Goal: Task Accomplishment & Management: Use online tool/utility

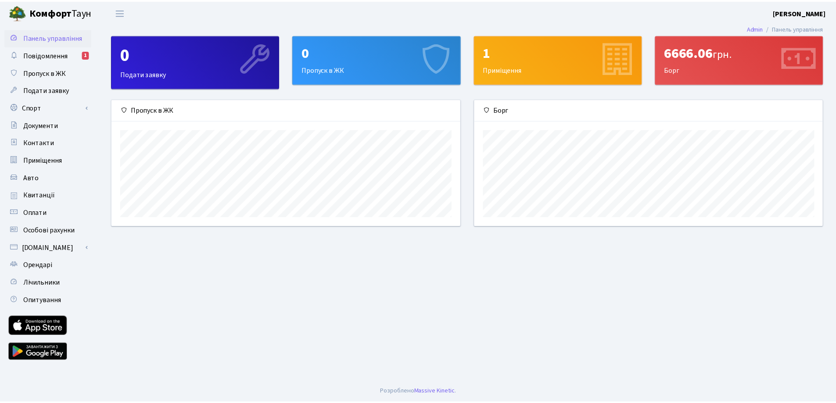
scroll to position [127, 351]
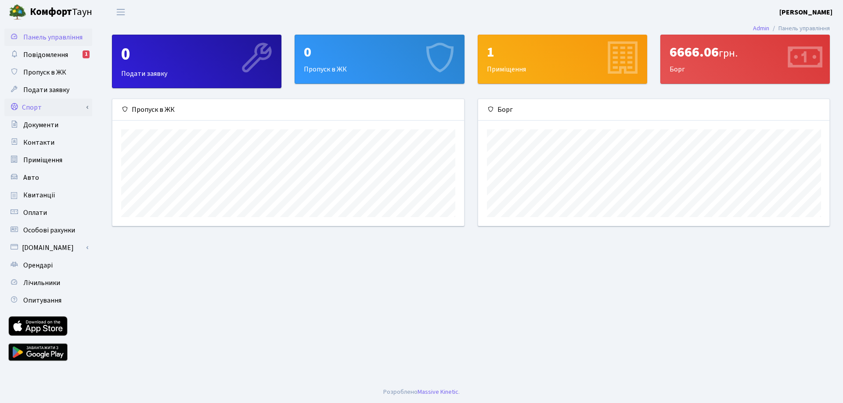
click at [39, 107] on link "Спорт" at bounding box center [48, 108] width 88 height 18
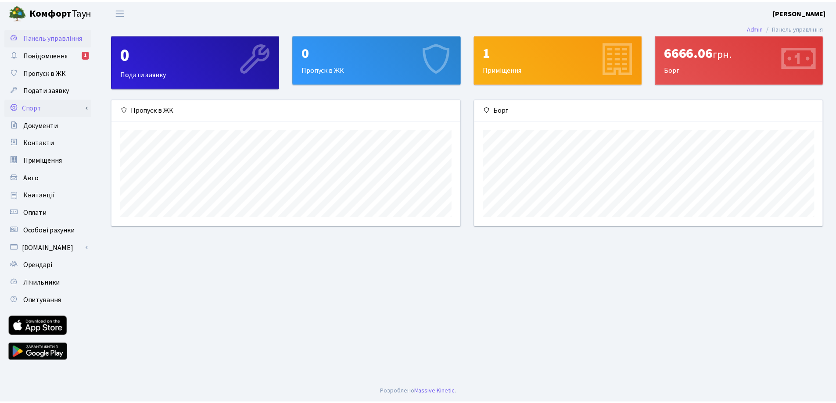
scroll to position [438832, 438611]
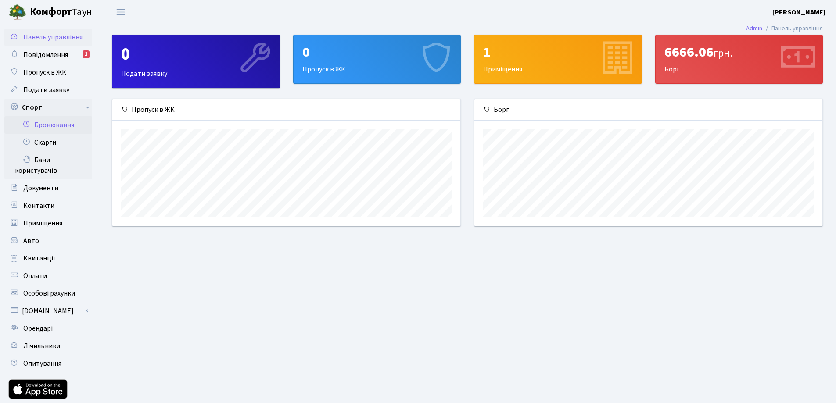
click at [50, 127] on link "Бронювання" at bounding box center [48, 125] width 88 height 18
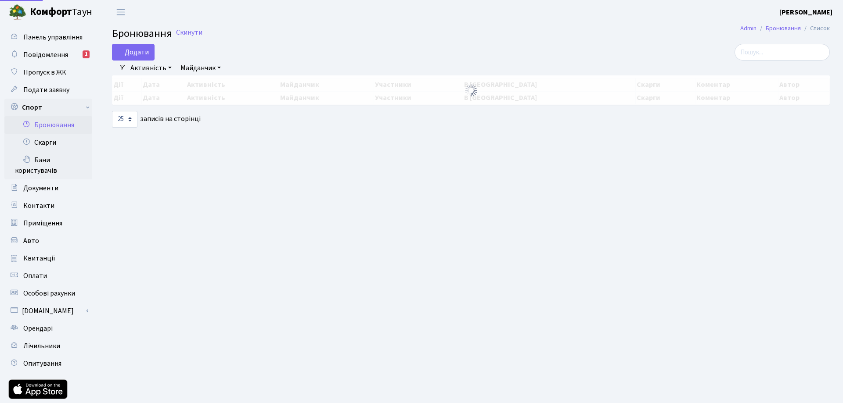
select select "25"
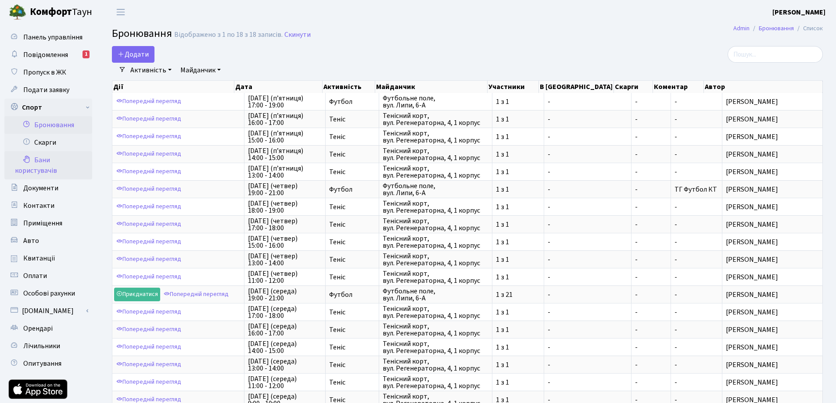
click at [43, 159] on link "Бани користувачів" at bounding box center [48, 165] width 88 height 28
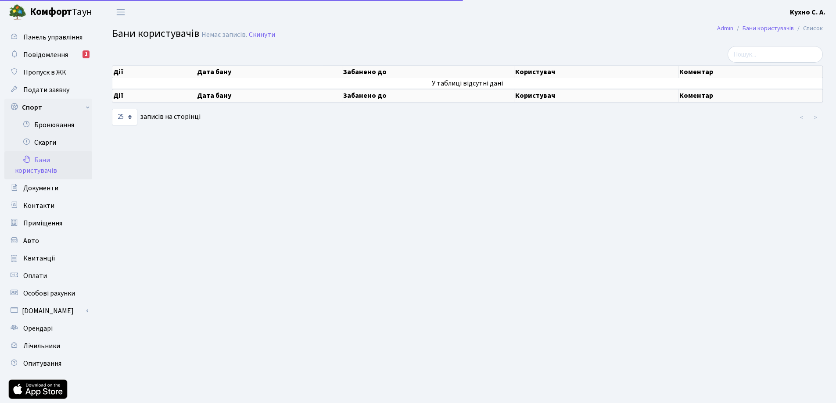
select select "25"
click at [46, 121] on link "Бронювання" at bounding box center [48, 125] width 88 height 18
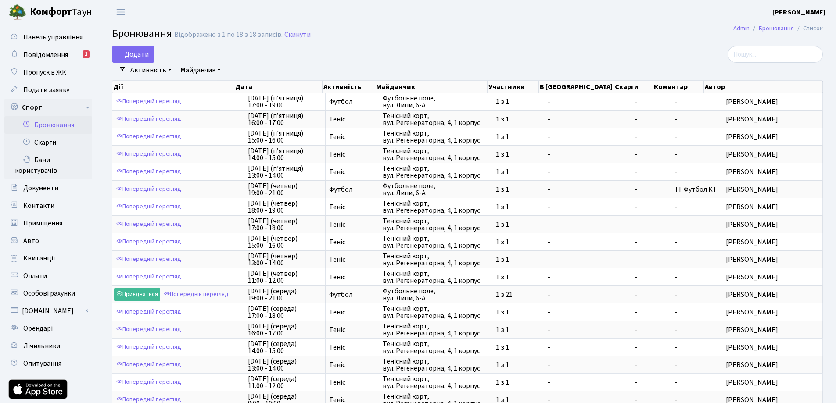
click at [214, 68] on link "Майданчик" at bounding box center [200, 70] width 47 height 15
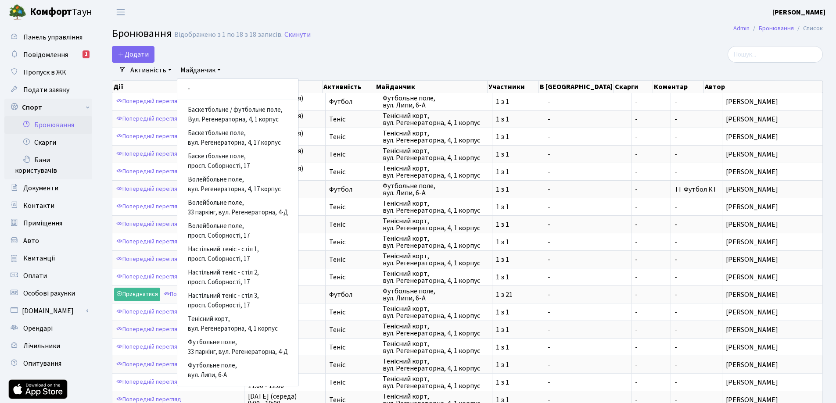
click at [214, 68] on link "Майданчик" at bounding box center [200, 70] width 47 height 15
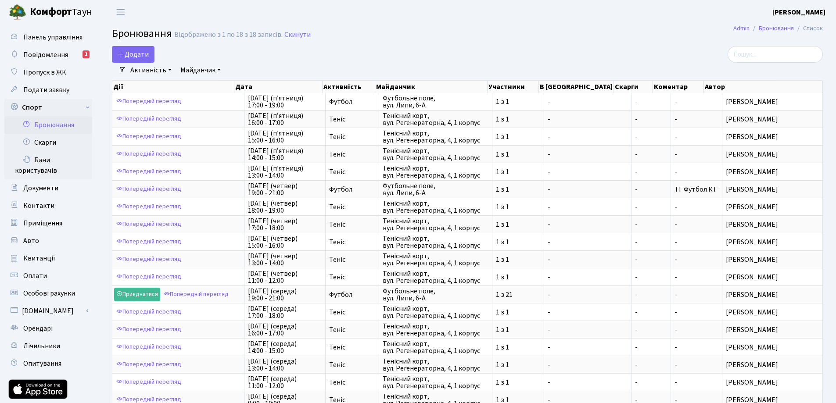
click at [217, 68] on link "Майданчик" at bounding box center [200, 70] width 47 height 15
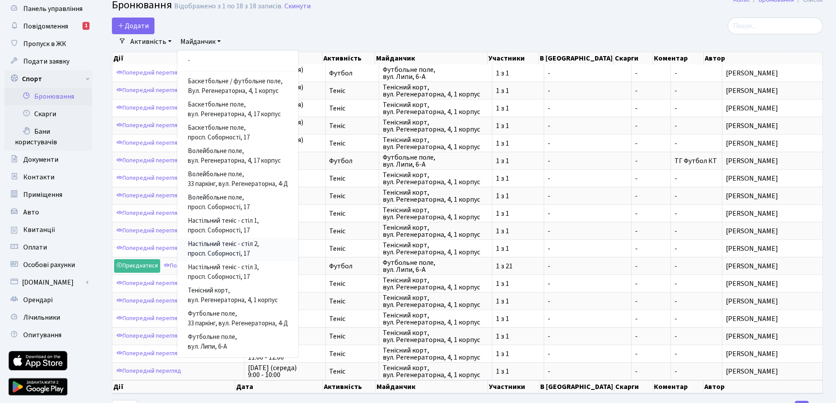
scroll to position [44, 0]
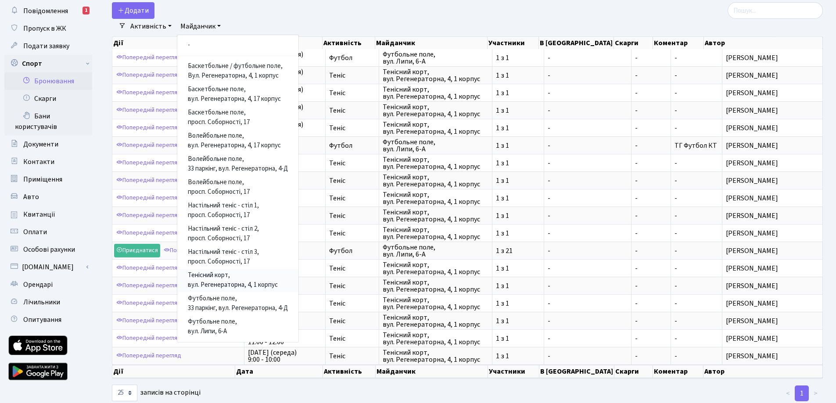
click at [232, 276] on link "Тенісний корт, вул. Регенераторна, 4, 1 корпус" at bounding box center [237, 280] width 121 height 23
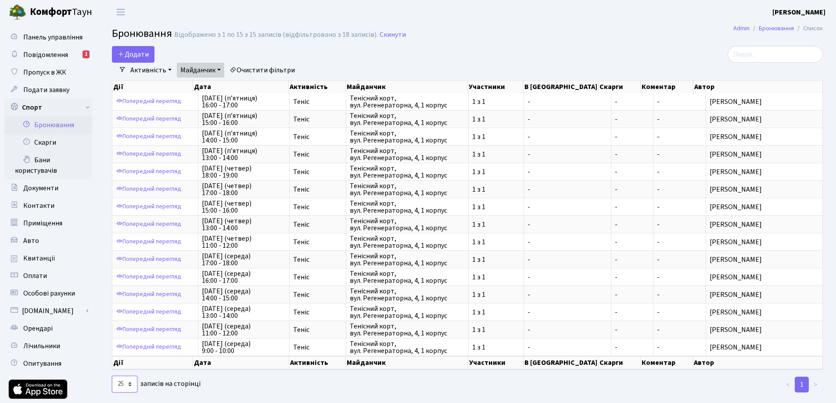
click at [131, 384] on select "10 25 50 100 250 500 1,000" at bounding box center [124, 384] width 25 height 17
select select "500"
click at [112, 376] on select "10 25 50 100 250 500 1,000" at bounding box center [124, 384] width 25 height 17
click at [139, 52] on button "Додати" at bounding box center [133, 54] width 43 height 17
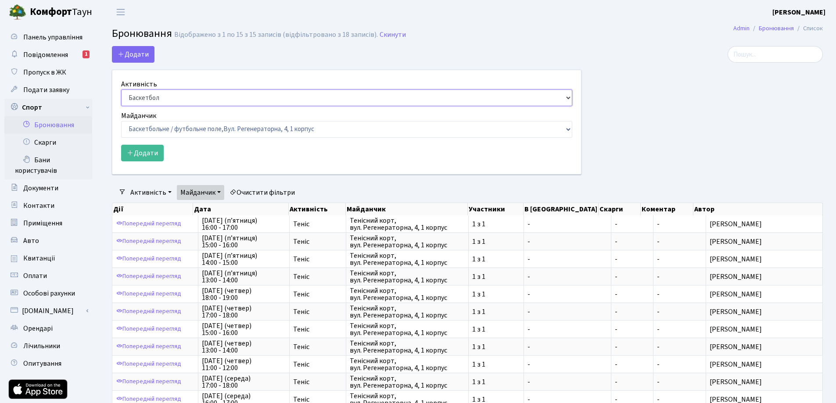
click at [273, 97] on select "Баскетбол Волейбол Йога Катання на роликах Настільний теніс Теніс Футбол Фітнес" at bounding box center [346, 98] width 451 height 17
select select "1"
click at [121, 90] on select "Баскетбол Волейбол Йога Катання на роликах Настільний теніс Теніс Футбол Фітнес" at bounding box center [346, 98] width 451 height 17
click at [241, 130] on select "Баскетбольне / футбольне поле, Вул. Регенераторна, 4, 1 корпус Баскетбольне пол…" at bounding box center [346, 129] width 451 height 17
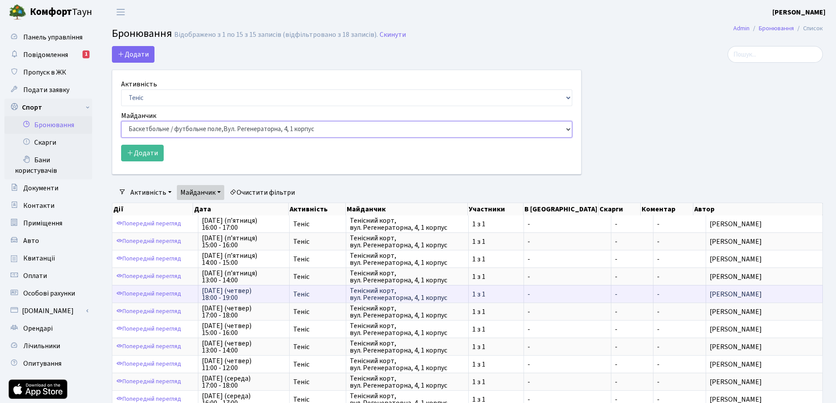
select select "1"
click at [121, 121] on select "Баскетбольне / футбольне поле, Вул. Регенераторна, 4, 1 корпус Баскетбольне пол…" at bounding box center [346, 129] width 451 height 17
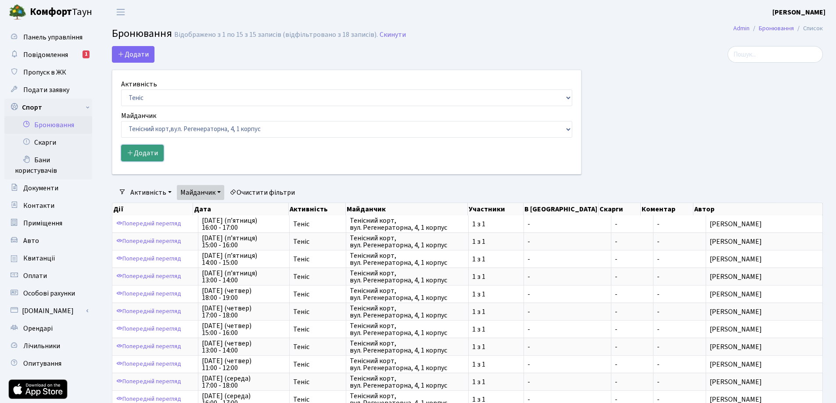
click at [160, 153] on button "Додати" at bounding box center [142, 153] width 43 height 17
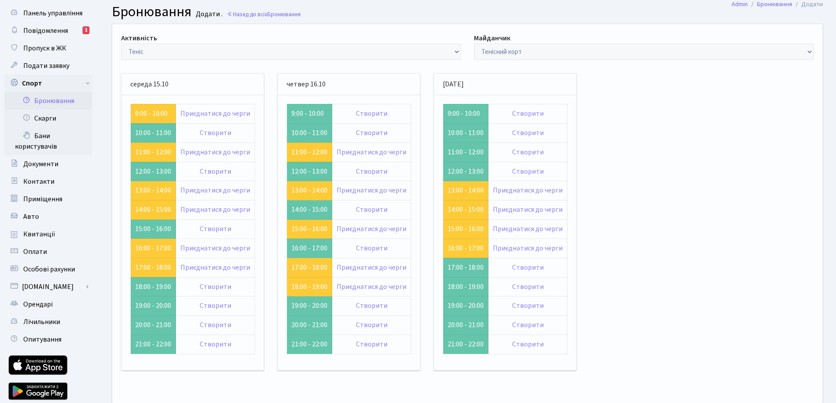
scroll to position [44, 0]
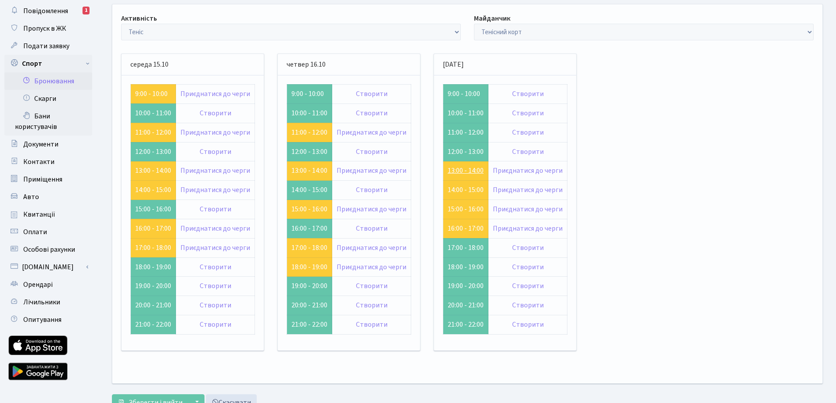
click at [461, 168] on link "13:00 - 14:00" at bounding box center [466, 171] width 36 height 10
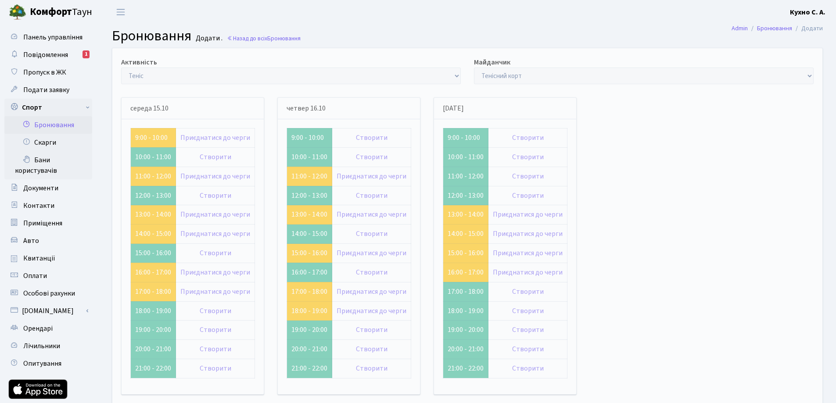
scroll to position [44, 0]
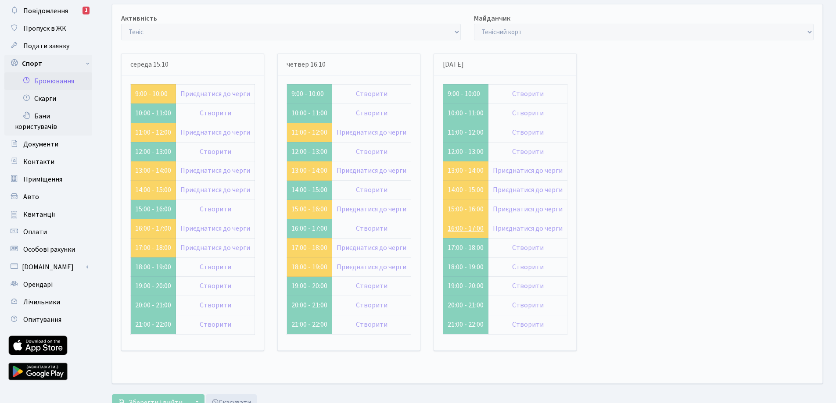
click at [469, 228] on link "16:00 - 17:00" at bounding box center [466, 229] width 36 height 10
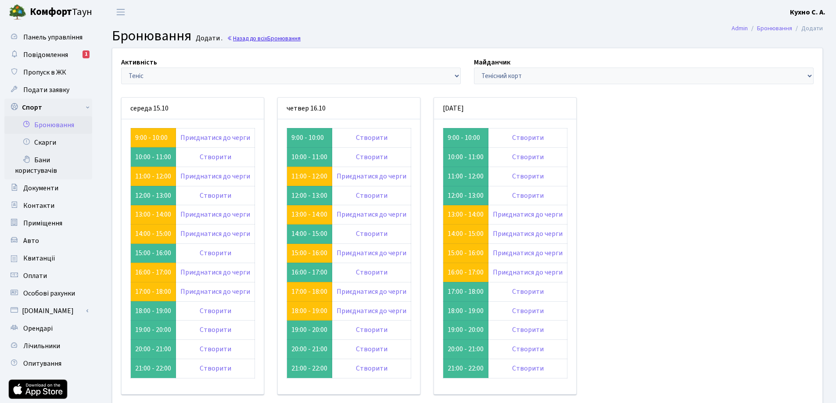
click at [278, 38] on span "Бронювання" at bounding box center [283, 38] width 33 height 8
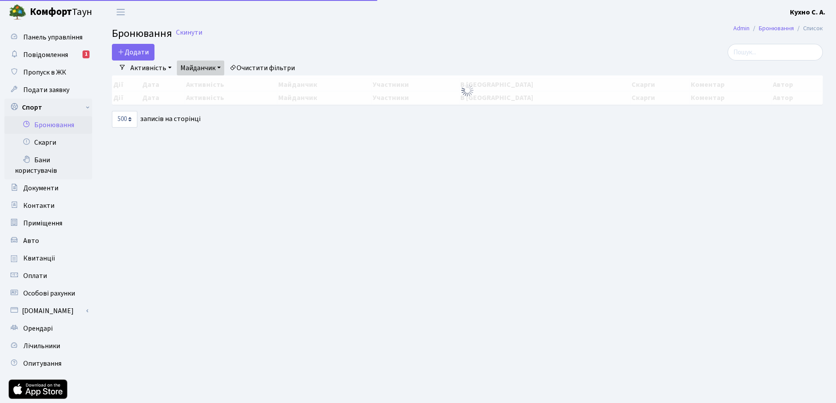
select select "500"
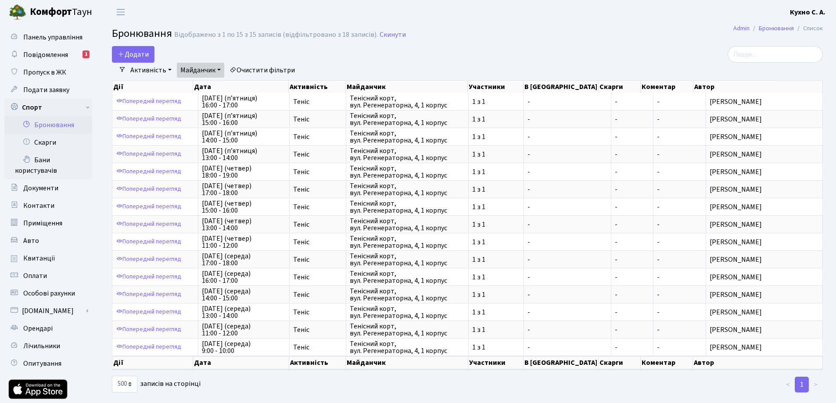
click at [214, 69] on link "Майданчик" at bounding box center [200, 70] width 47 height 15
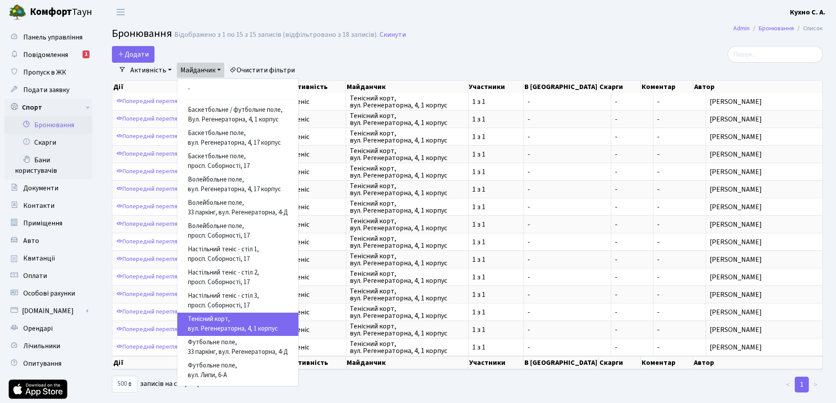
click at [230, 325] on link "Тенісний корт, вул. Регенераторна, 4, 1 корпус" at bounding box center [237, 324] width 121 height 23
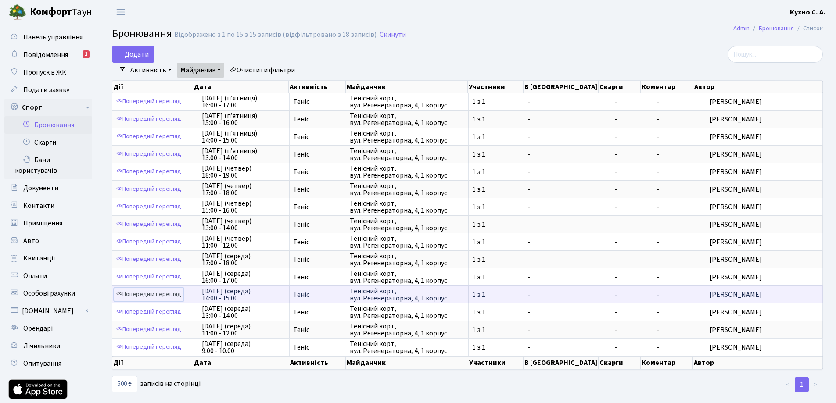
click at [162, 297] on link "Попередній перегляд" at bounding box center [148, 295] width 69 height 14
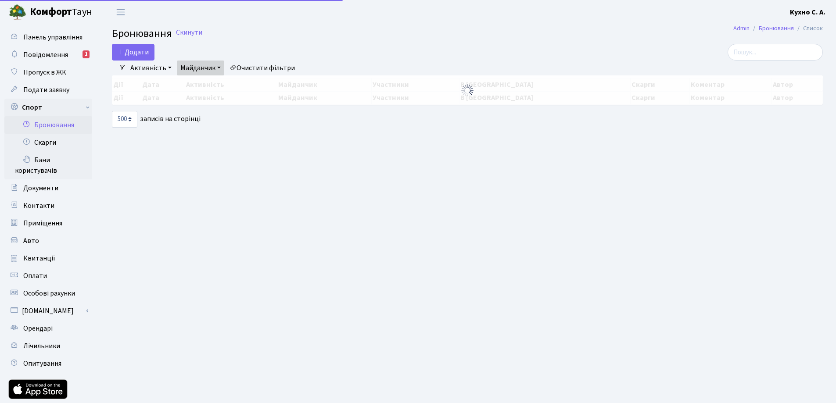
select select "500"
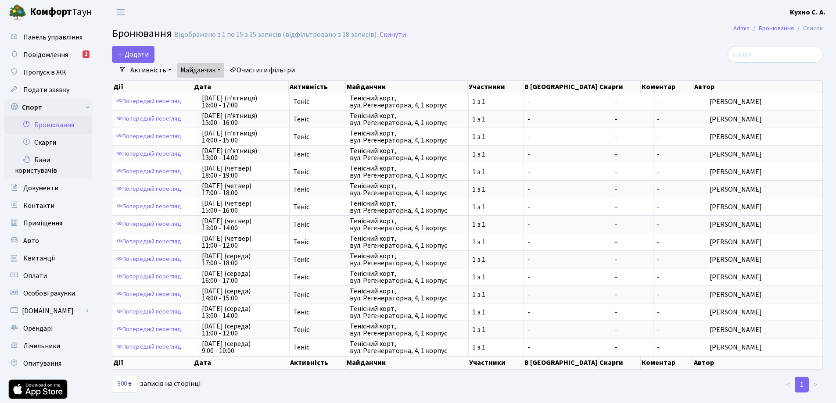
click at [201, 70] on link "Майданчик" at bounding box center [200, 70] width 47 height 15
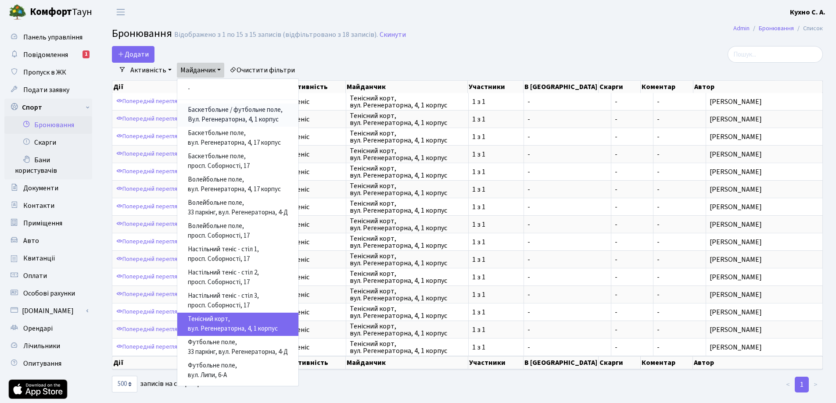
click at [220, 114] on link "Баскетбольне / футбольне поле, Вул. Регенераторна, 4, 1 корпус" at bounding box center [237, 115] width 121 height 23
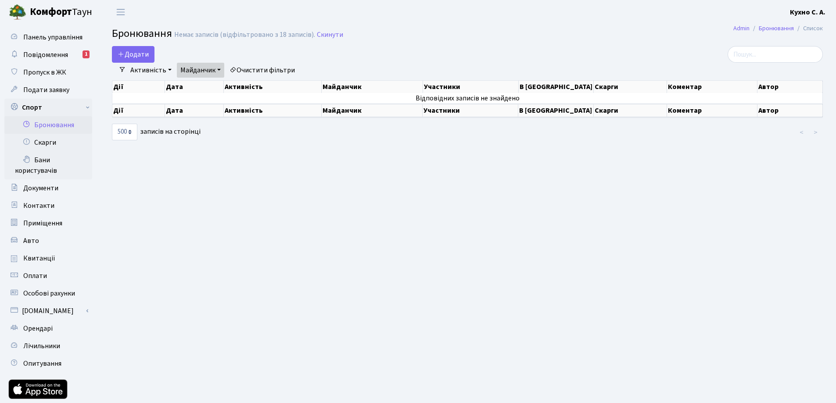
click at [205, 74] on link "Майданчик" at bounding box center [200, 70] width 47 height 15
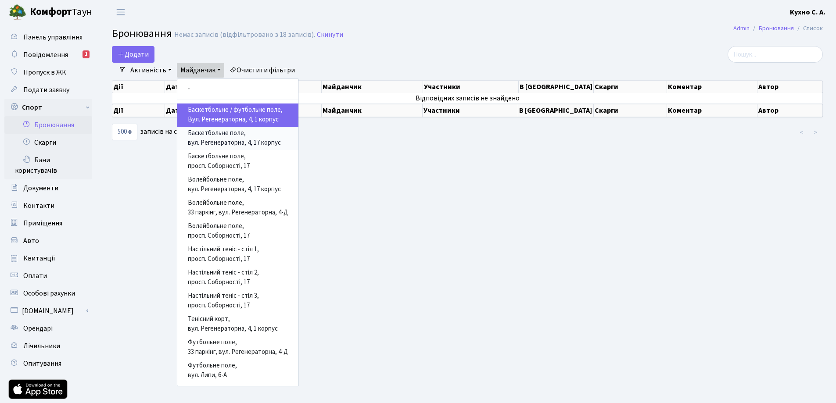
click at [238, 140] on link "Баскетбольне поле, вул. Регенераторна, 4, 17 корпус" at bounding box center [237, 138] width 121 height 23
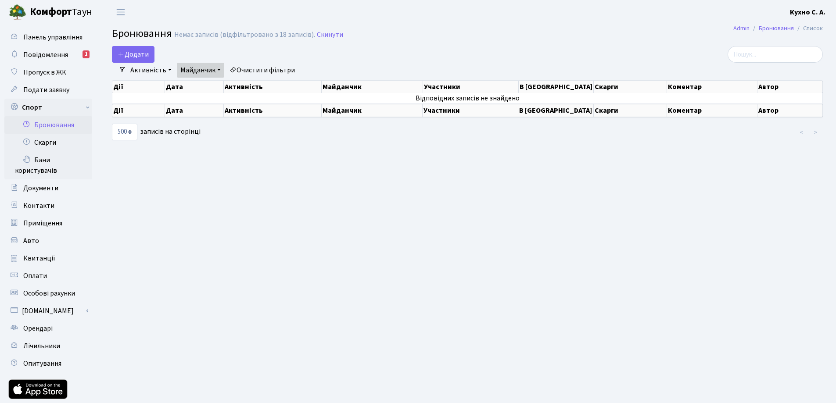
click at [208, 71] on link "Майданчик" at bounding box center [200, 70] width 47 height 15
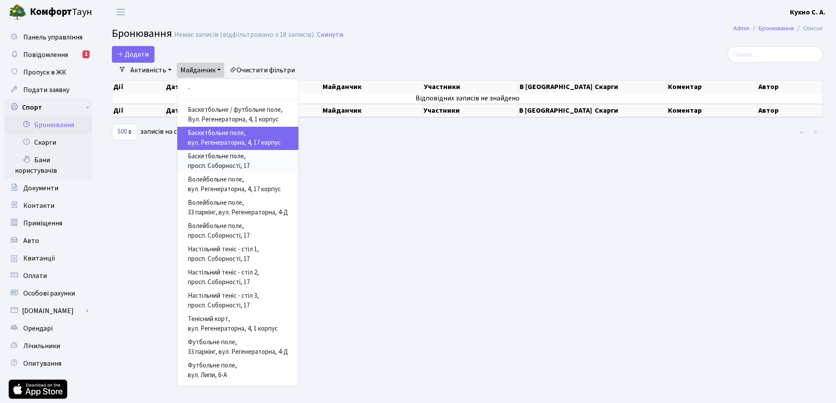
click at [225, 166] on link "Баскетбольне поле, просп. Соборності, 17" at bounding box center [237, 161] width 121 height 23
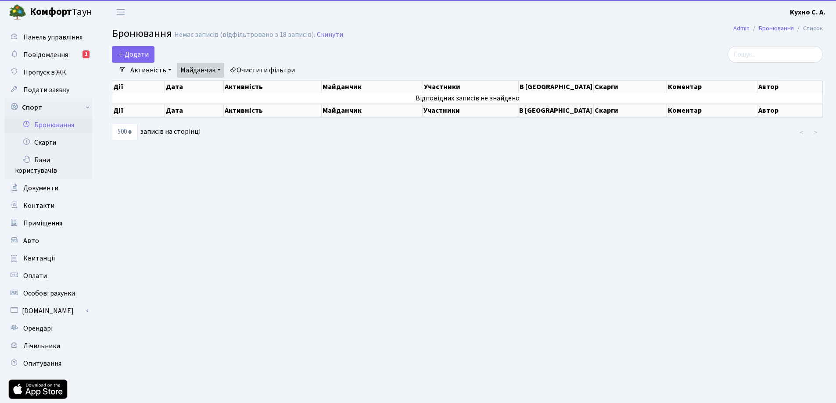
click at [211, 72] on link "Майданчик" at bounding box center [200, 70] width 47 height 15
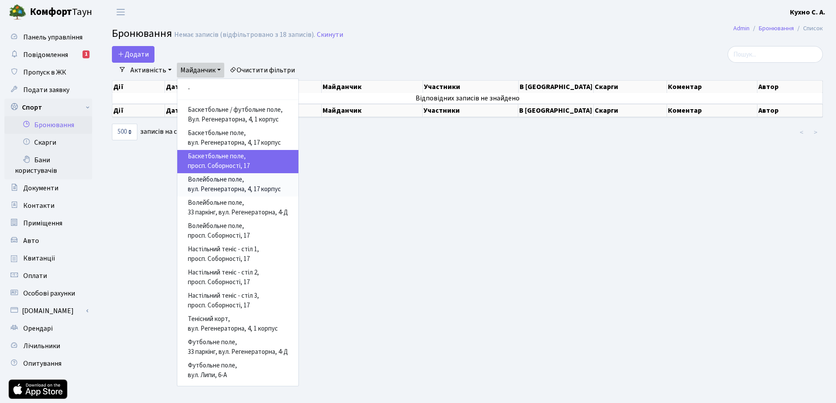
click at [222, 182] on link "Волейбольне поле, вул. Регенераторна, 4, 17 корпус" at bounding box center [237, 184] width 121 height 23
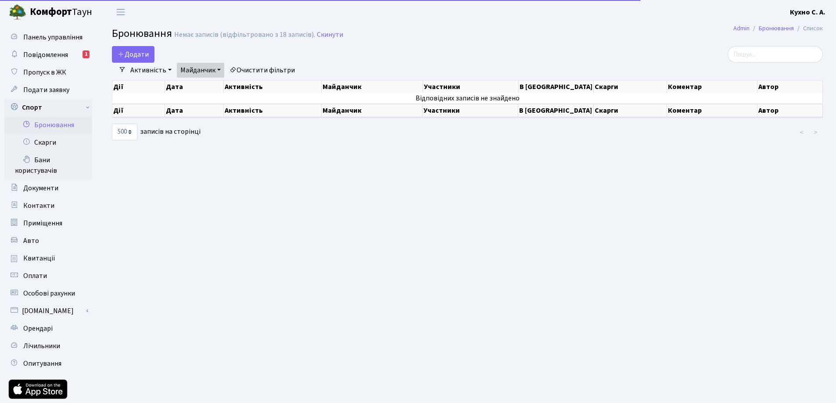
click at [213, 71] on link "Майданчик" at bounding box center [200, 70] width 47 height 15
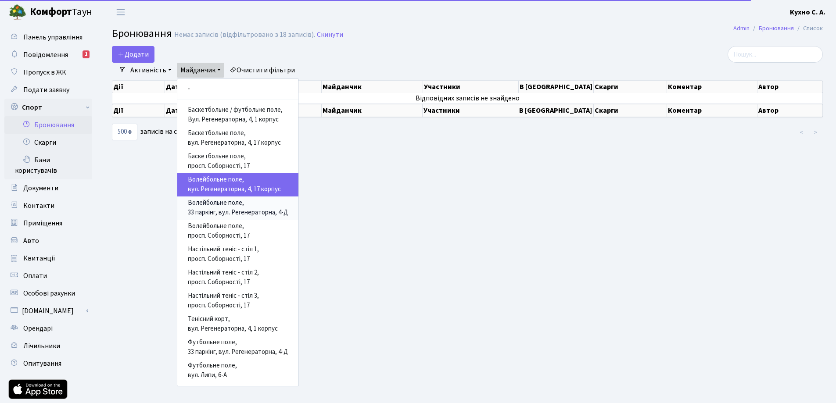
click at [208, 205] on link "Волейбольне поле, 33 паркінг, вул. Регенераторна, 4-Д" at bounding box center [237, 208] width 121 height 23
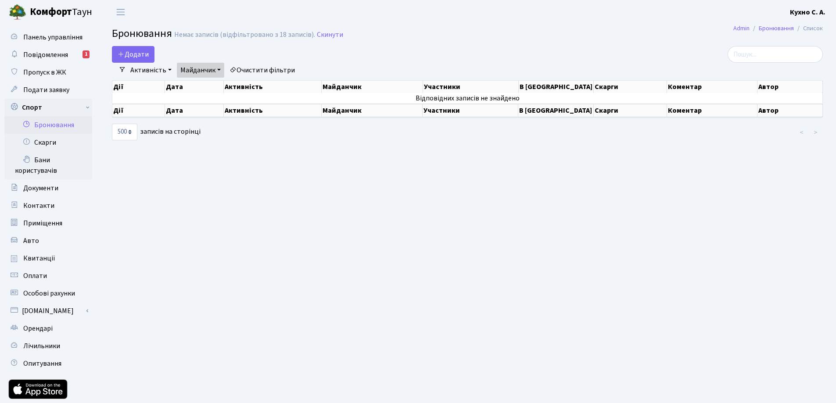
click at [212, 72] on link "Майданчик" at bounding box center [200, 70] width 47 height 15
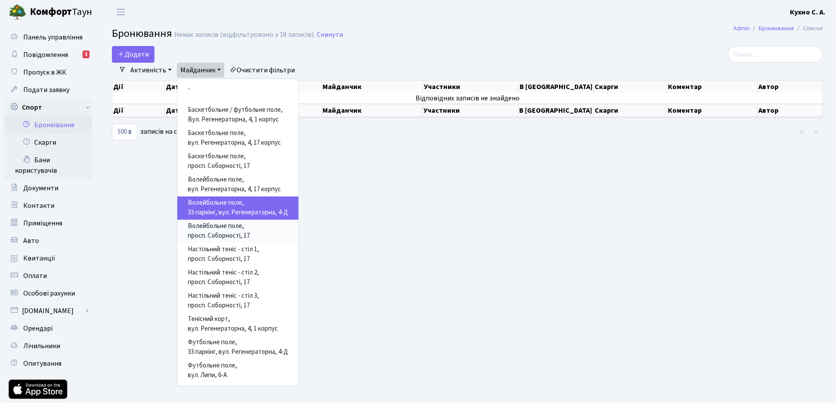
click at [222, 231] on link "Волейбольне поле, просп. Соборності, 17" at bounding box center [237, 231] width 121 height 23
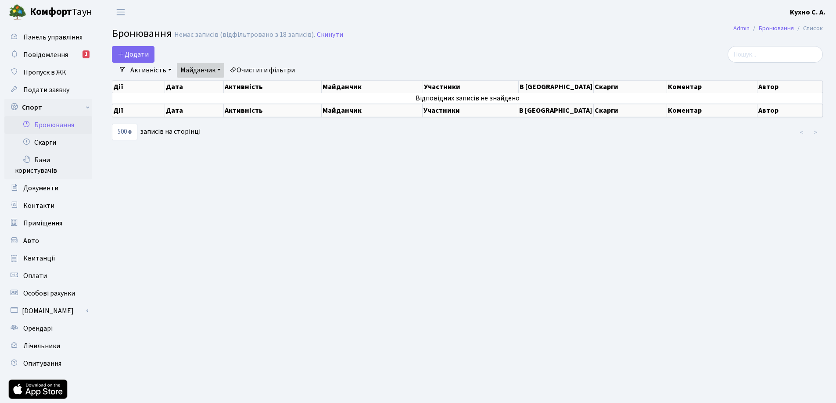
click at [158, 72] on link "Активність" at bounding box center [151, 70] width 48 height 15
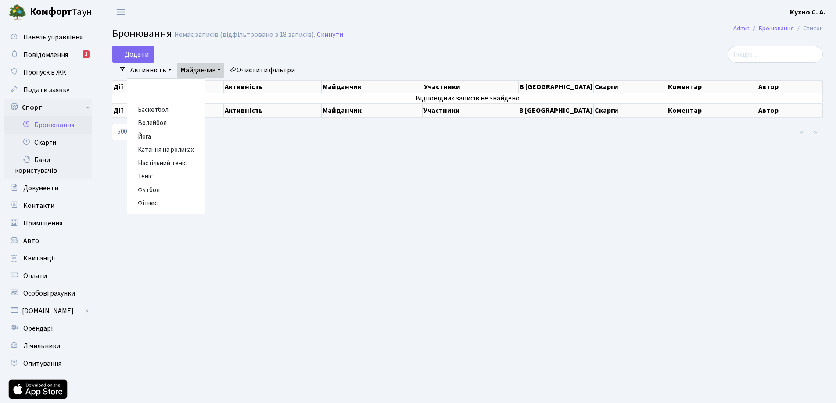
click at [197, 66] on link "Майданчик" at bounding box center [200, 70] width 47 height 15
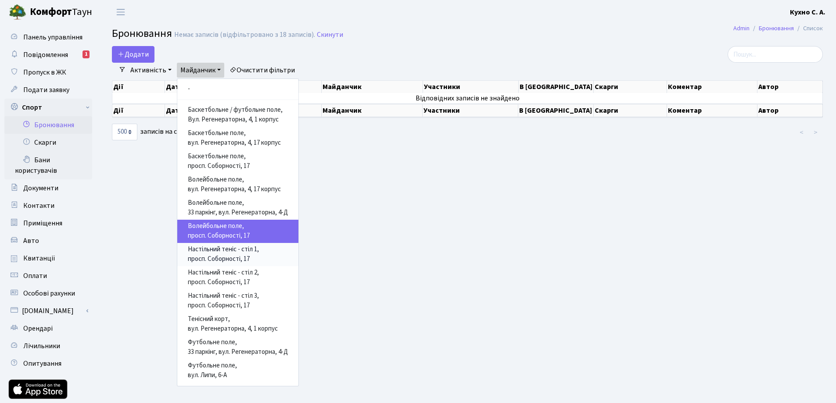
click at [223, 258] on link "Настільний теніс - стіл 1, просп. Соборності, 17" at bounding box center [237, 254] width 121 height 23
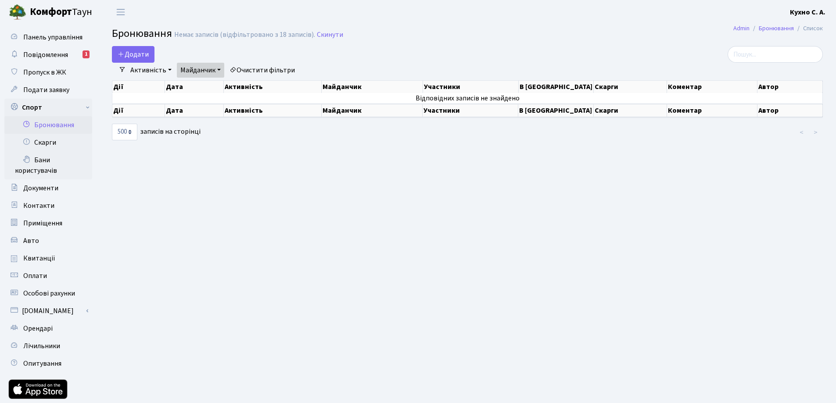
click at [148, 68] on link "Активність" at bounding box center [151, 70] width 48 height 15
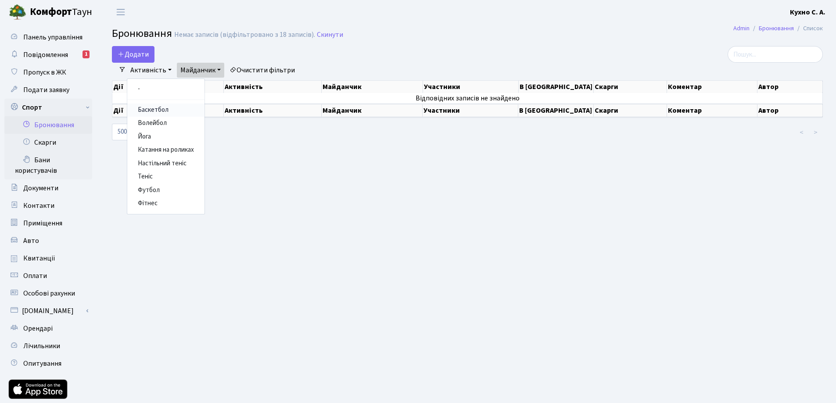
click at [158, 113] on link "Баскетбол" at bounding box center [165, 111] width 77 height 14
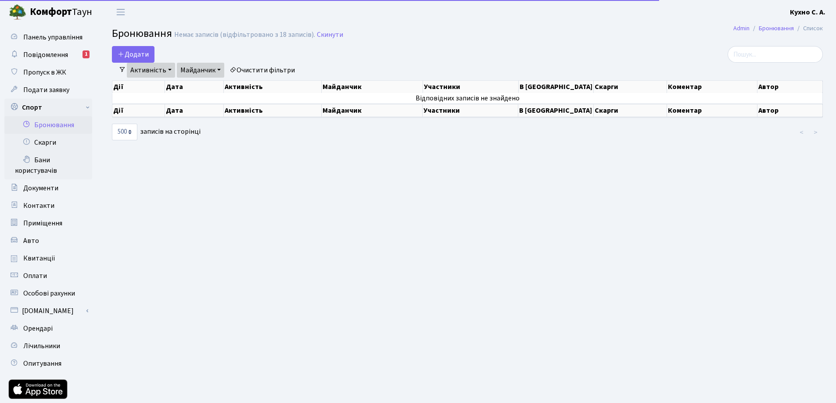
click at [206, 70] on link "Майданчик" at bounding box center [200, 70] width 47 height 15
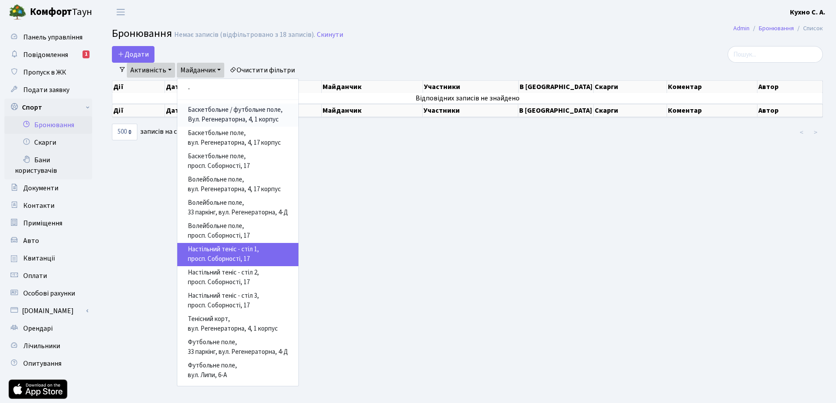
click at [210, 109] on link "Баскетбольне / футбольне поле, Вул. Регенераторна, 4, 1 корпус" at bounding box center [237, 115] width 121 height 23
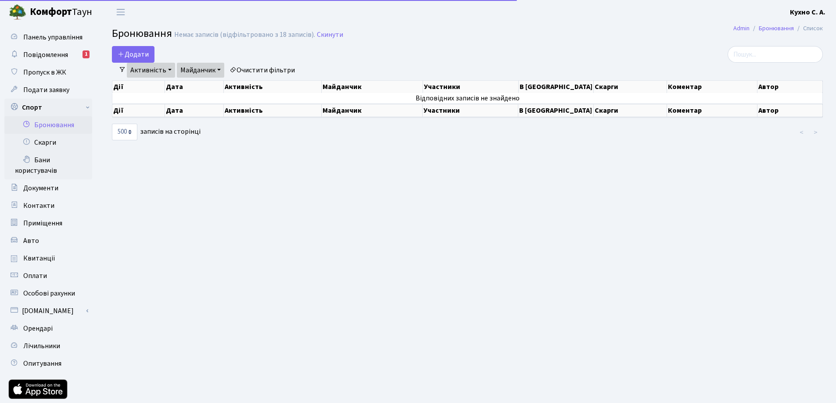
click at [209, 70] on link "Майданчик" at bounding box center [200, 70] width 47 height 15
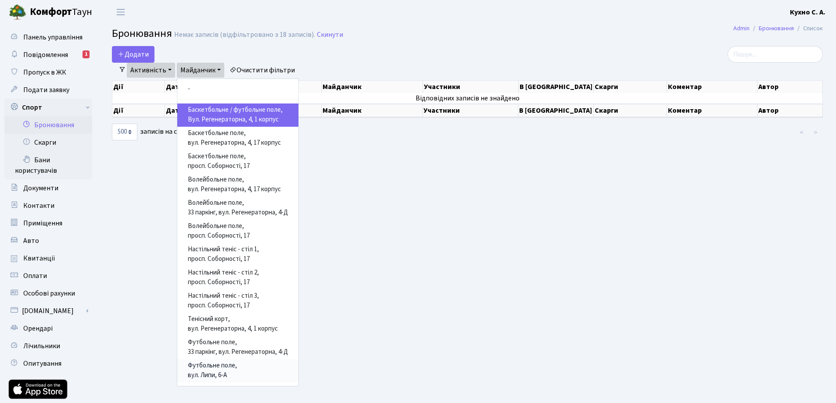
click at [221, 368] on link "Футбольне поле, вул. Липи, 6-А" at bounding box center [237, 371] width 121 height 23
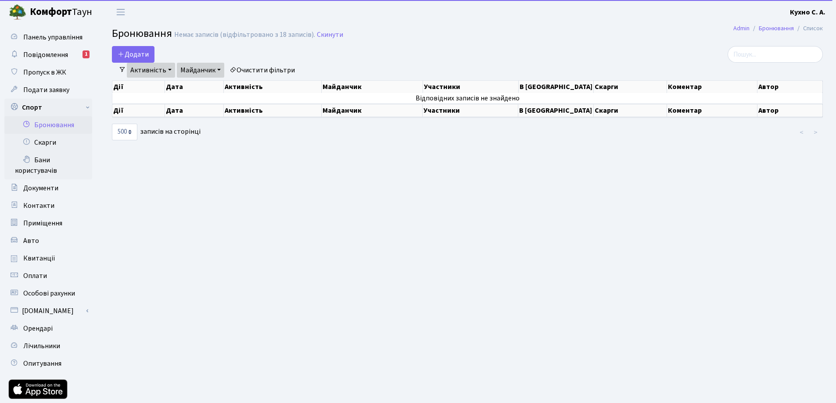
click at [146, 68] on link "Активність" at bounding box center [151, 70] width 48 height 15
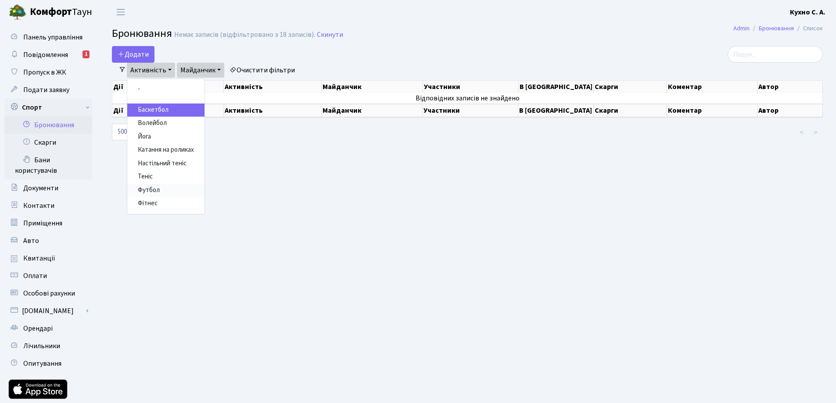
click at [168, 191] on link "Футбол" at bounding box center [165, 191] width 77 height 14
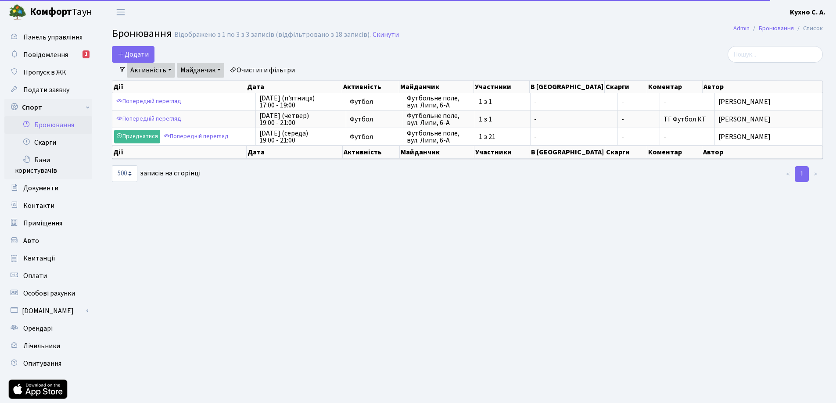
click at [211, 67] on link "Майданчик" at bounding box center [200, 70] width 47 height 15
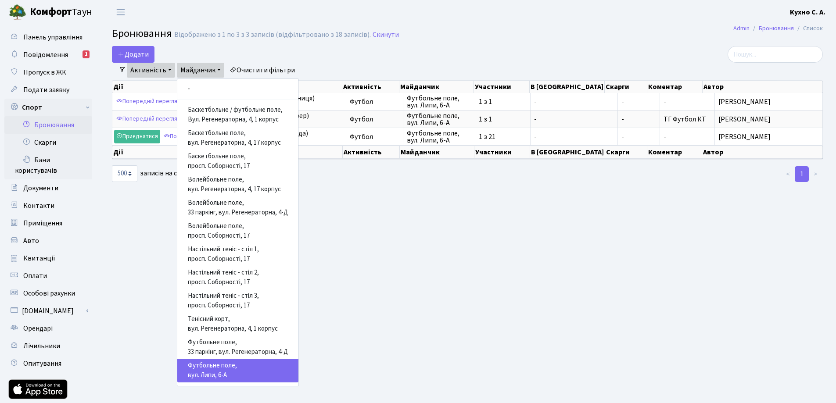
click at [211, 67] on link "Майданчик" at bounding box center [200, 70] width 47 height 15
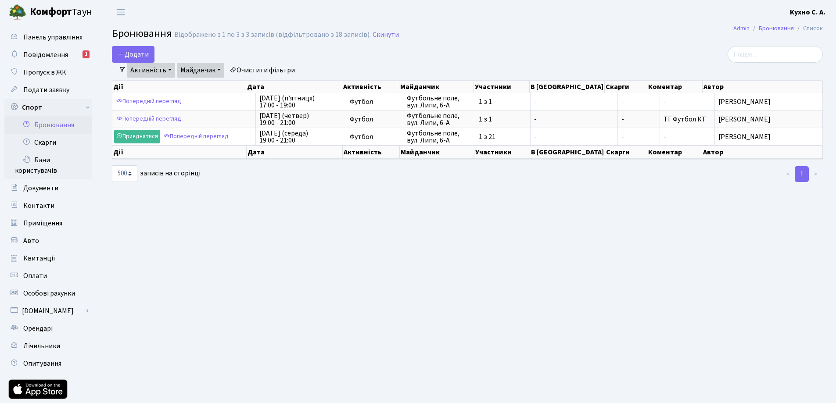
click at [152, 63] on link "Активність" at bounding box center [151, 70] width 48 height 15
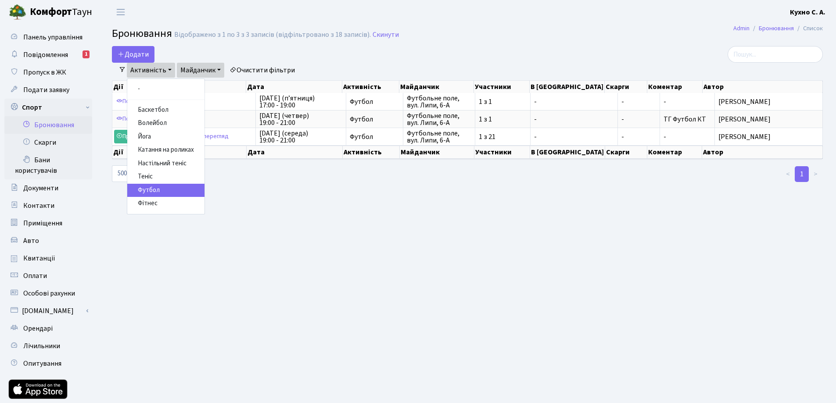
click at [152, 63] on link "Активність" at bounding box center [151, 70] width 48 height 15
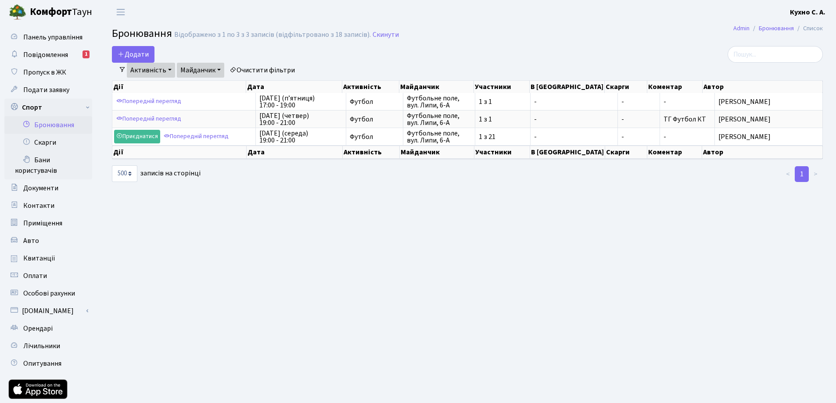
click at [209, 70] on link "Майданчик" at bounding box center [200, 70] width 47 height 15
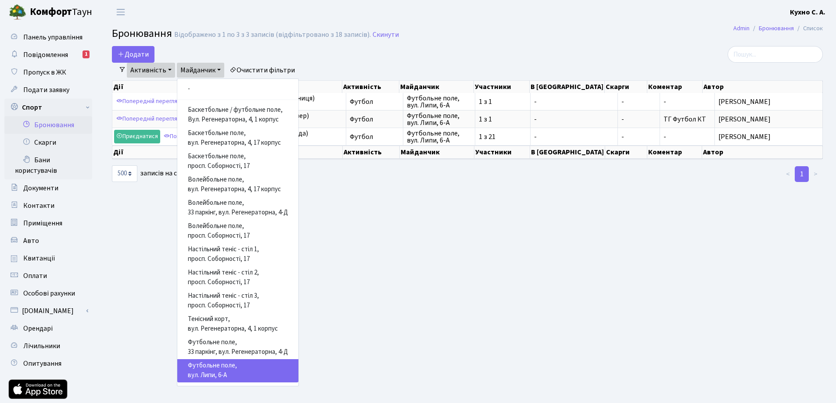
click at [347, 313] on main "Admin Бронювання Список Бронювання Відображено з 1 по 3 з 3 записів (відфільтро…" at bounding box center [467, 230] width 737 height 412
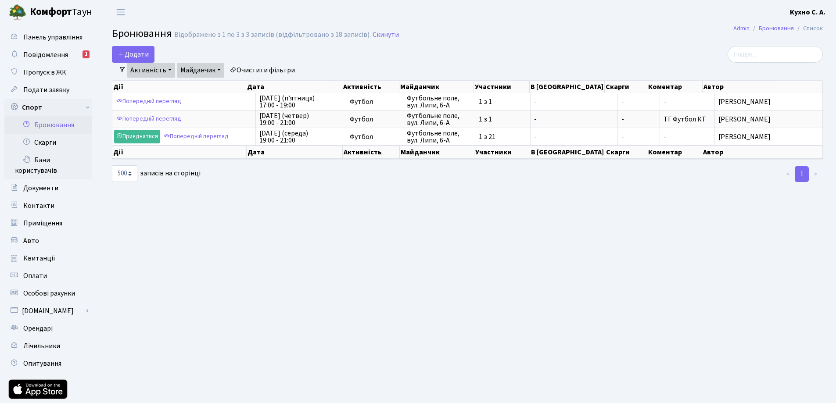
click at [208, 71] on link "Майданчик" at bounding box center [200, 70] width 47 height 15
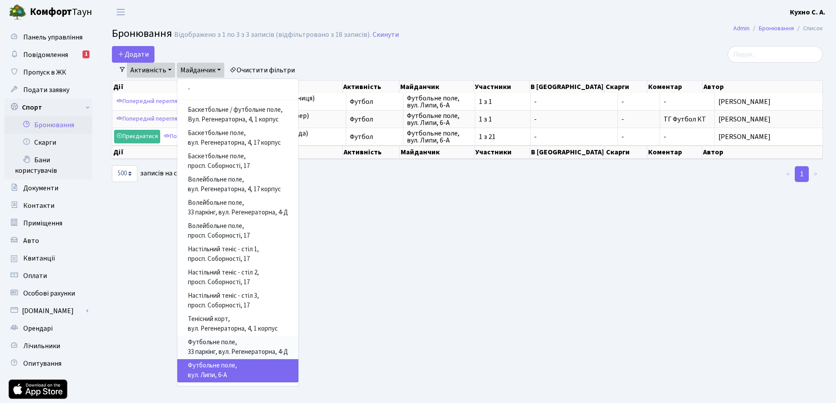
click at [216, 346] on link "Футбольне поле, 33 паркінг, вул. Регенераторна, 4-Д" at bounding box center [237, 347] width 121 height 23
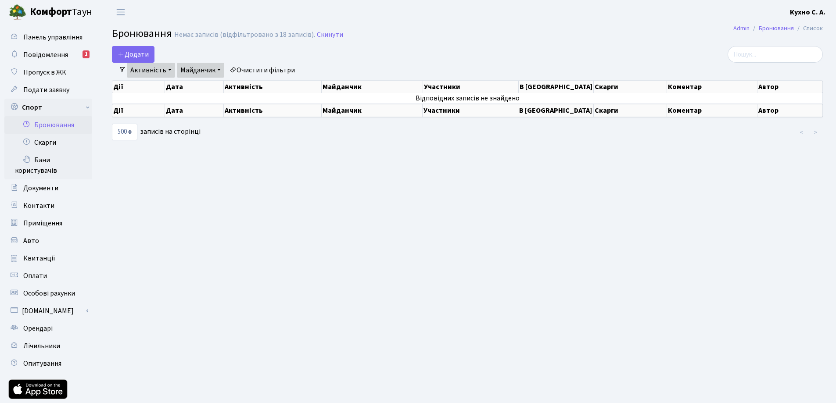
click at [206, 71] on link "Майданчик" at bounding box center [200, 70] width 47 height 15
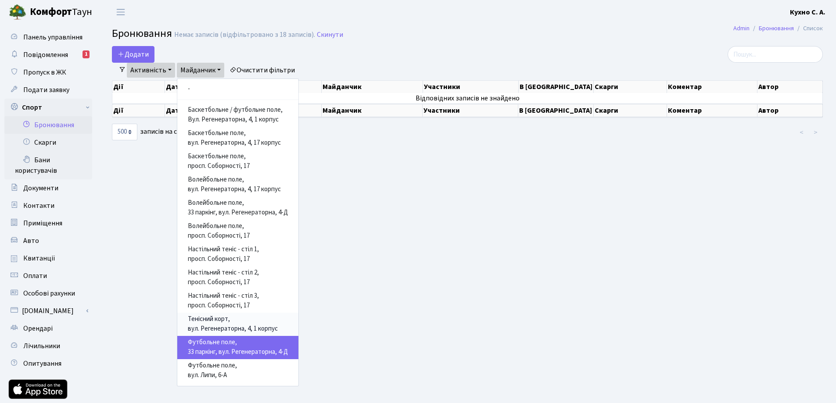
click at [227, 326] on link "Тенісний корт, вул. Регенераторна, 4, 1 корпус" at bounding box center [237, 324] width 121 height 23
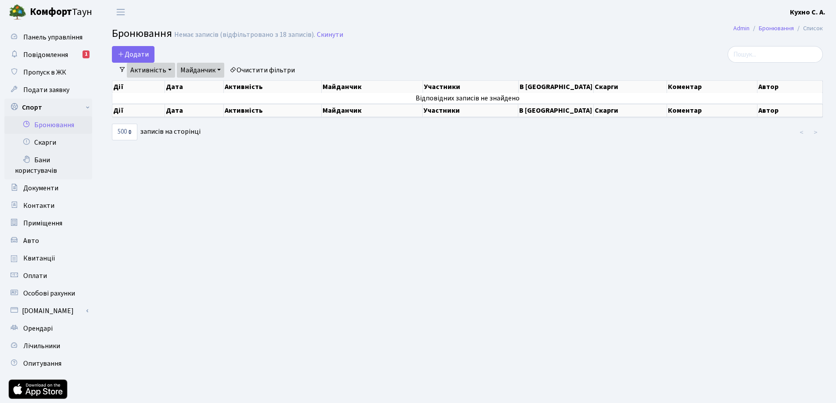
click at [212, 75] on link "Майданчик" at bounding box center [200, 70] width 47 height 15
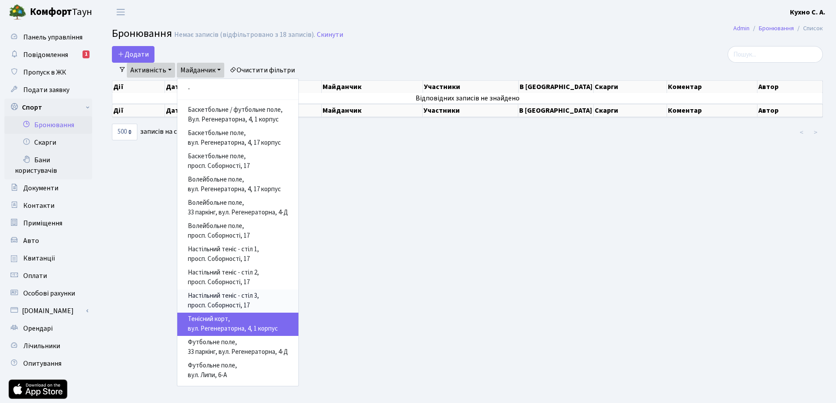
click at [229, 295] on link "Настільний теніс - стіл 3, просп. Соборності, 17" at bounding box center [237, 301] width 121 height 23
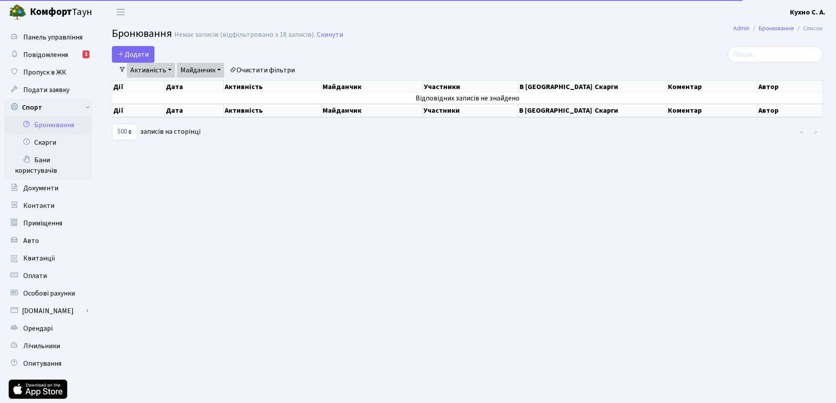
click at [215, 68] on link "Майданчик" at bounding box center [200, 70] width 47 height 15
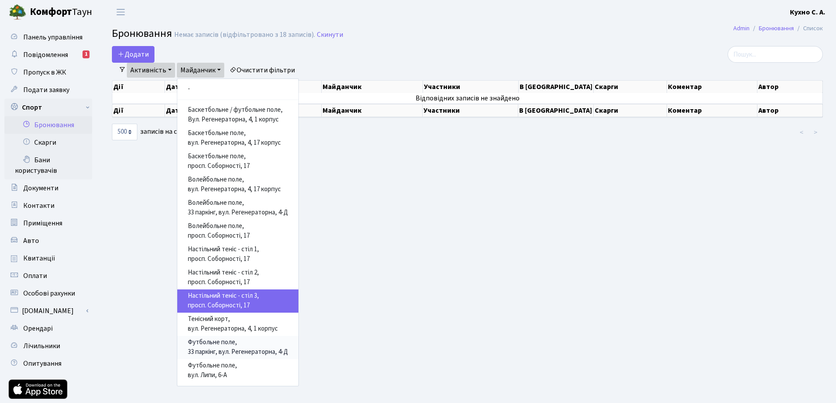
click at [218, 350] on link "Футбольне поле, 33 паркінг, вул. Регенераторна, 4-Д" at bounding box center [237, 347] width 121 height 23
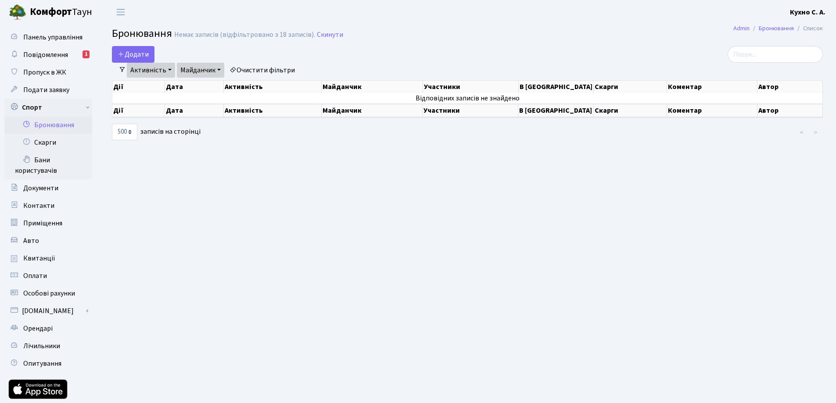
click at [211, 70] on link "Майданчик" at bounding box center [200, 70] width 47 height 15
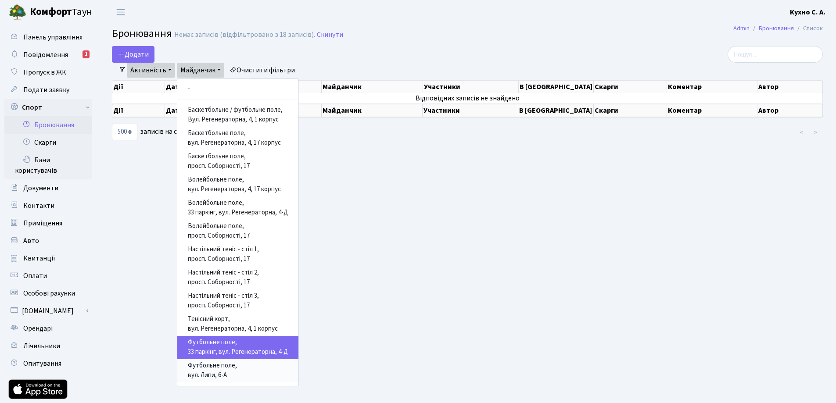
click at [227, 368] on link "Футбольне поле, вул. Липи, 6-А" at bounding box center [237, 371] width 121 height 23
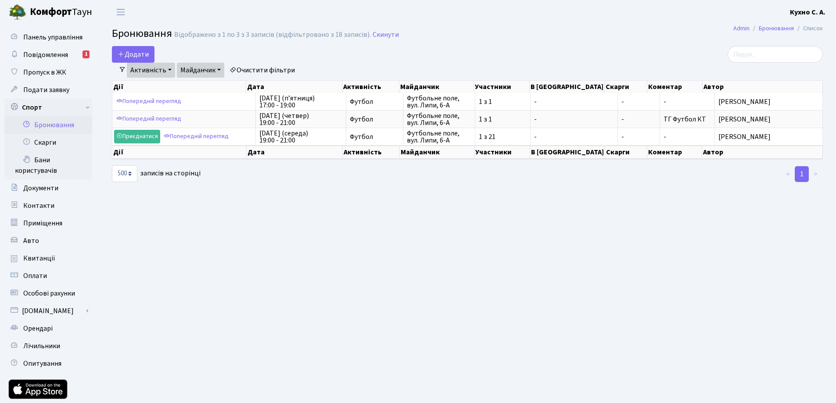
click at [154, 69] on link "Активність" at bounding box center [151, 70] width 48 height 15
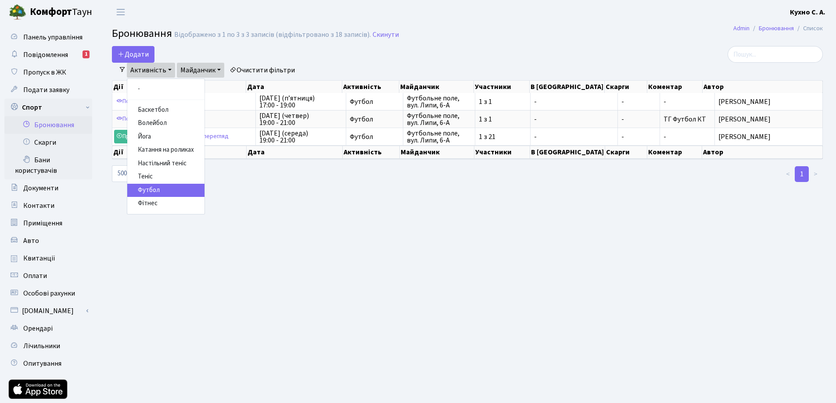
click at [154, 69] on link "Активність" at bounding box center [151, 70] width 48 height 15
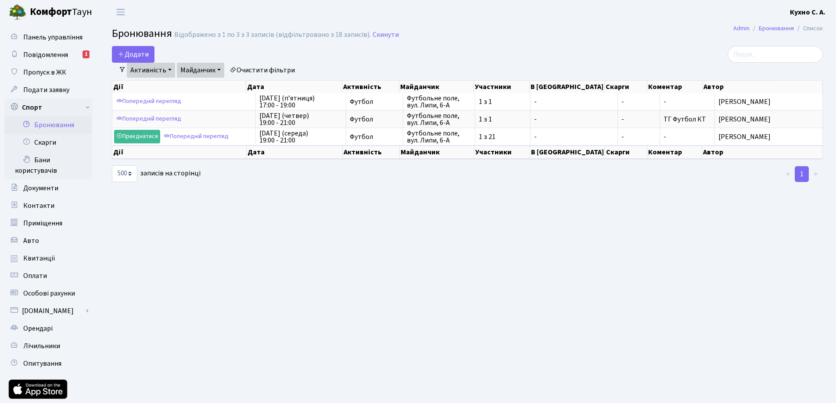
click at [154, 69] on link "Активність" at bounding box center [151, 70] width 48 height 15
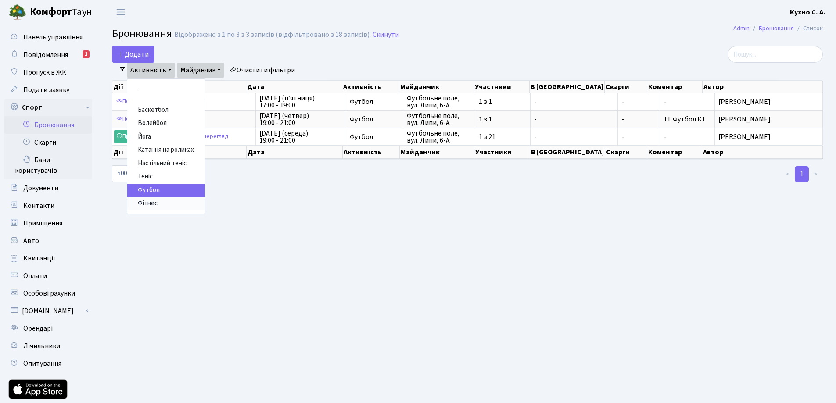
click at [162, 206] on link "Фітнес" at bounding box center [165, 204] width 77 height 14
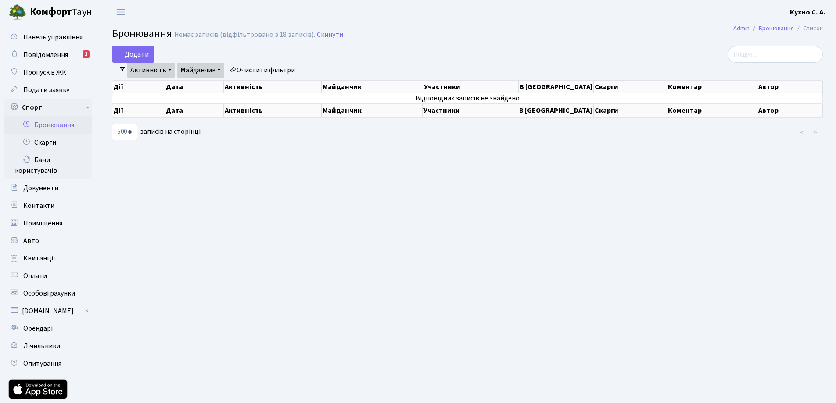
click at [199, 72] on link "Майданчик" at bounding box center [200, 70] width 47 height 15
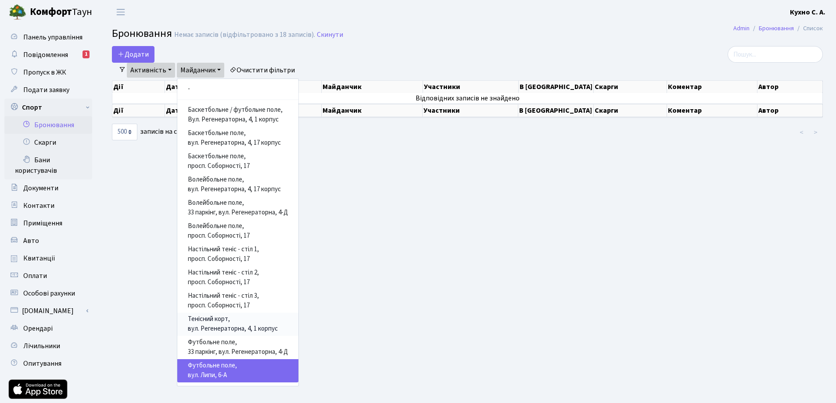
click at [215, 328] on link "Тенісний корт, вул. Регенераторна, 4, 1 корпус" at bounding box center [237, 324] width 121 height 23
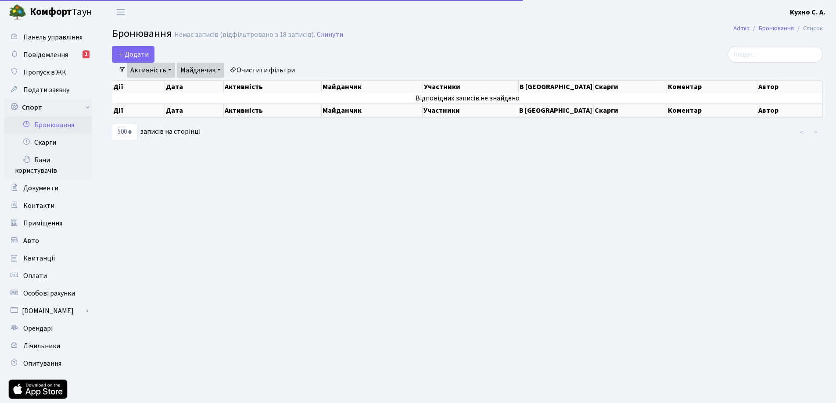
click at [208, 68] on link "Майданчик" at bounding box center [200, 70] width 47 height 15
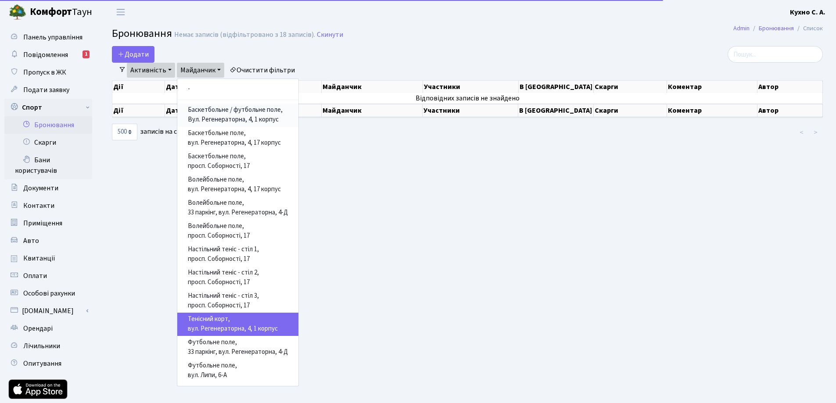
click at [217, 116] on link "Баскетбольне / футбольне поле, Вул. Регенераторна, 4, 1 корпус" at bounding box center [237, 115] width 121 height 23
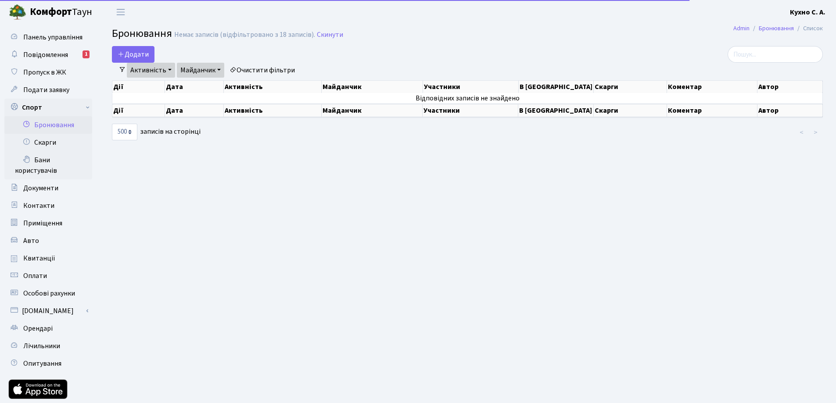
click at [203, 68] on link "Майданчик" at bounding box center [200, 70] width 47 height 15
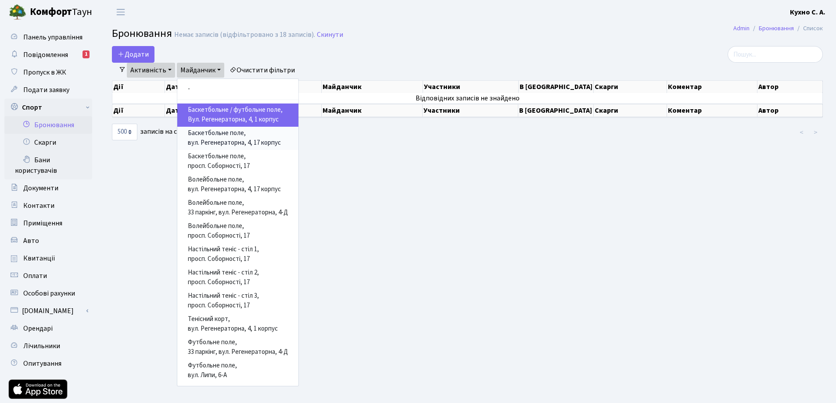
drag, startPoint x: 218, startPoint y: 133, endPoint x: 218, endPoint y: 111, distance: 22.8
click at [218, 132] on link "Баскетбольне поле, вул. Регенераторна, 4, 17 корпус" at bounding box center [237, 138] width 121 height 23
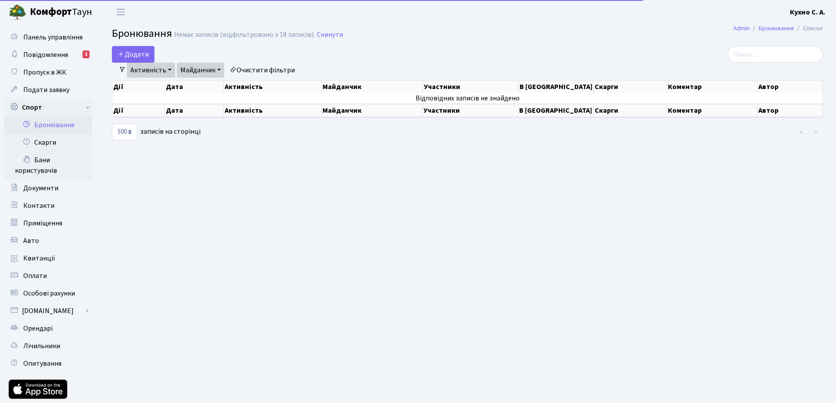
click at [207, 72] on link "Майданчик" at bounding box center [200, 70] width 47 height 15
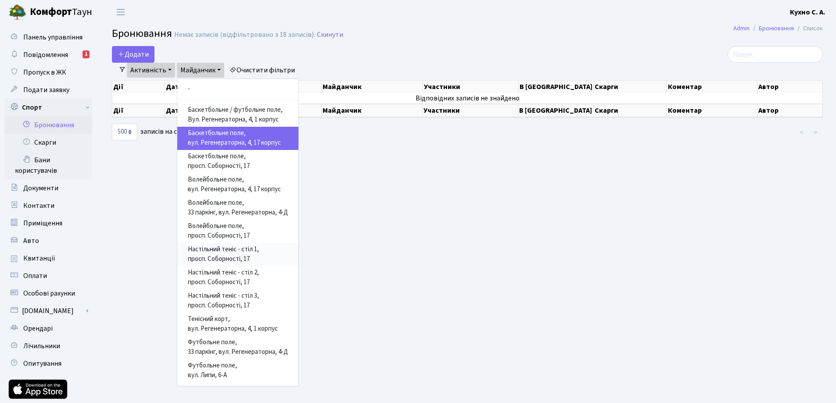
click at [228, 255] on link "Настільний теніс - стіл 1, просп. Соборності, 17" at bounding box center [237, 254] width 121 height 23
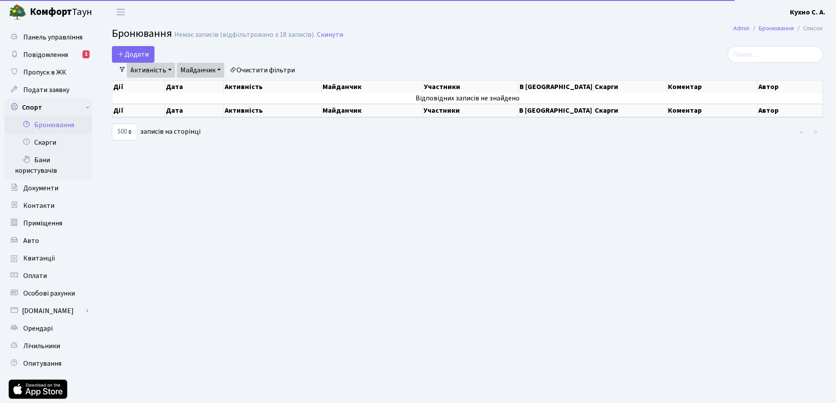
click at [202, 72] on link "Майданчик" at bounding box center [200, 70] width 47 height 15
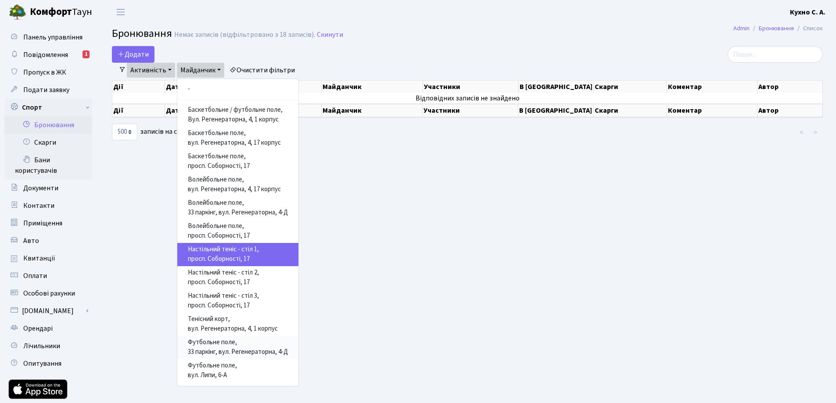
click at [215, 344] on link "Футбольне поле, 33 паркінг, вул. Регенераторна, 4-Д" at bounding box center [237, 347] width 121 height 23
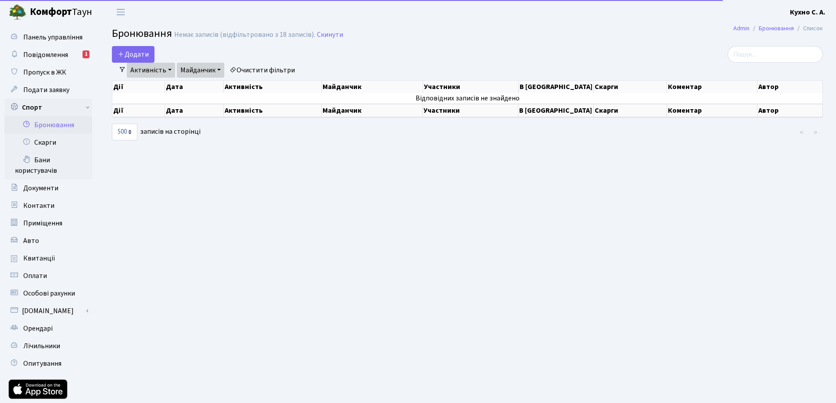
click at [203, 74] on link "Майданчик" at bounding box center [200, 70] width 47 height 15
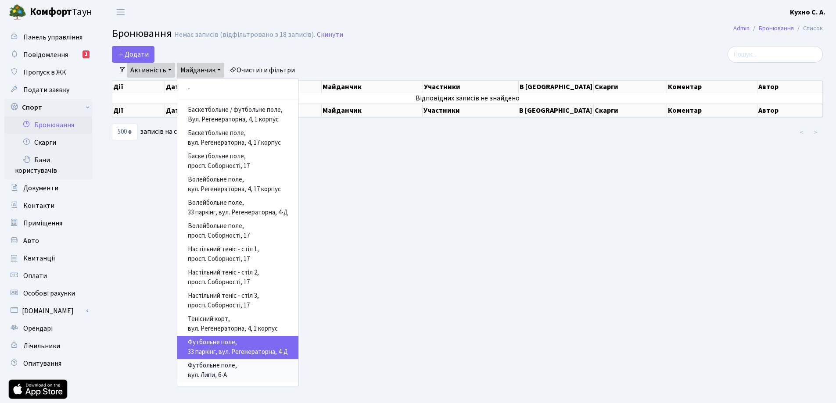
click at [220, 368] on link "Футбольне поле, вул. Липи, 6-А" at bounding box center [237, 371] width 121 height 23
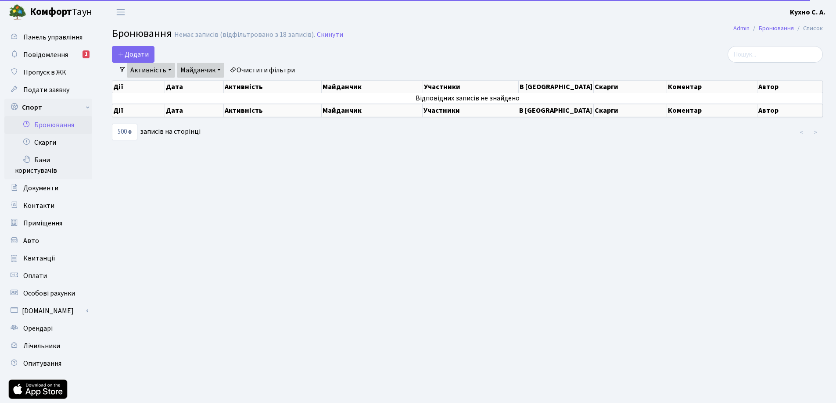
click at [149, 72] on link "Активність" at bounding box center [151, 70] width 48 height 15
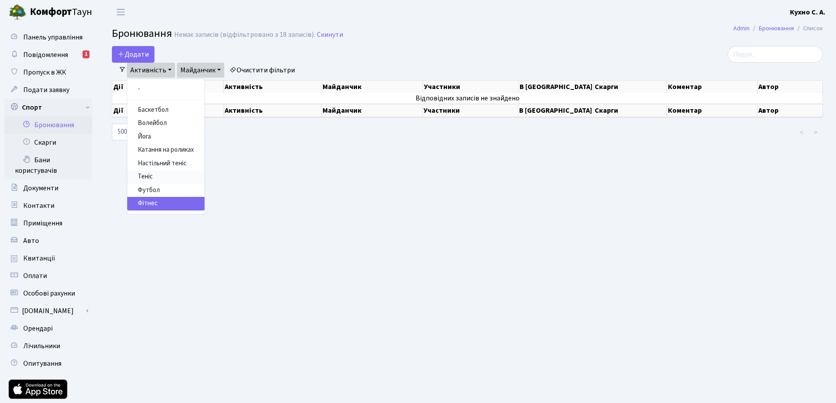
click at [157, 176] on link "Теніс" at bounding box center [165, 177] width 77 height 14
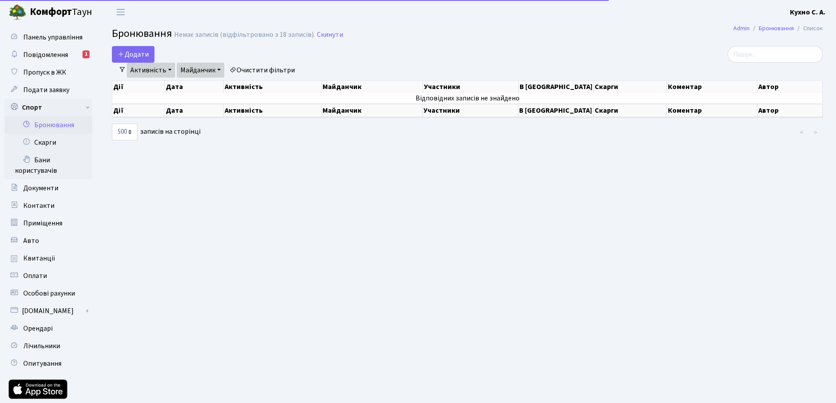
click at [208, 70] on link "Майданчик" at bounding box center [200, 70] width 47 height 15
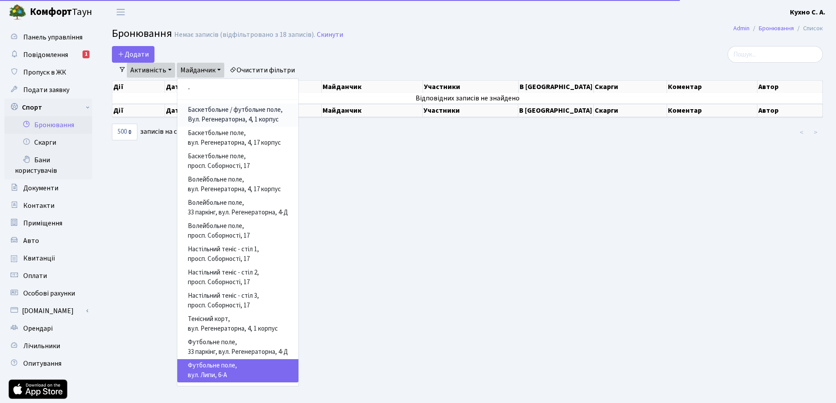
click at [213, 112] on link "Баскетбольне / футбольне поле, Вул. Регенераторна, 4, 1 корпус" at bounding box center [237, 115] width 121 height 23
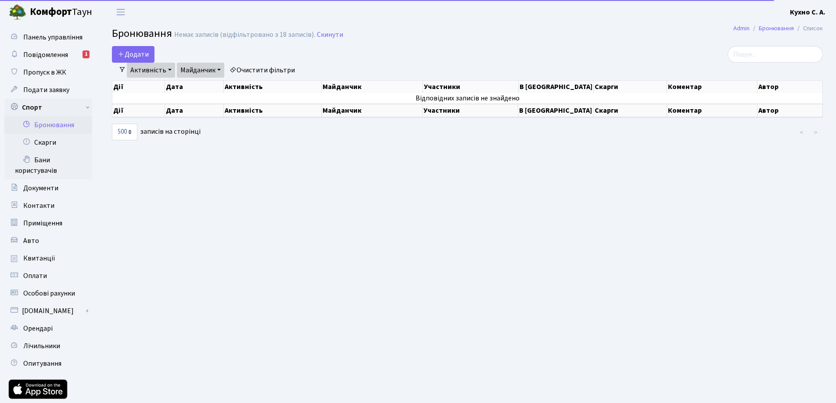
click at [206, 72] on link "Майданчик" at bounding box center [200, 70] width 47 height 15
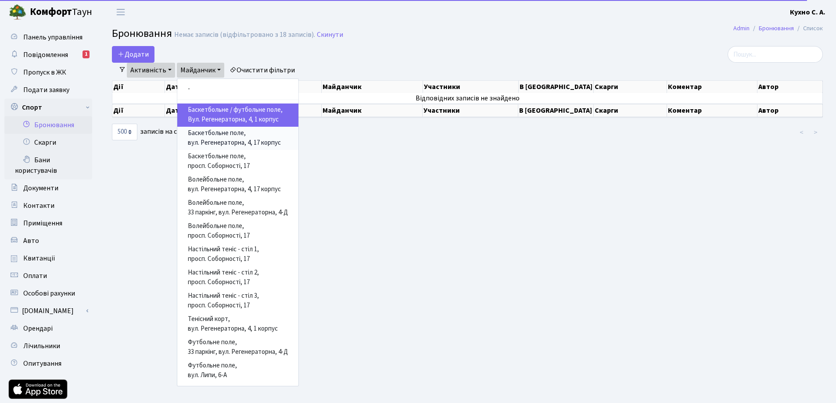
click at [213, 142] on link "Баскетбольне поле, вул. Регенераторна, 4, 17 корпус" at bounding box center [237, 138] width 121 height 23
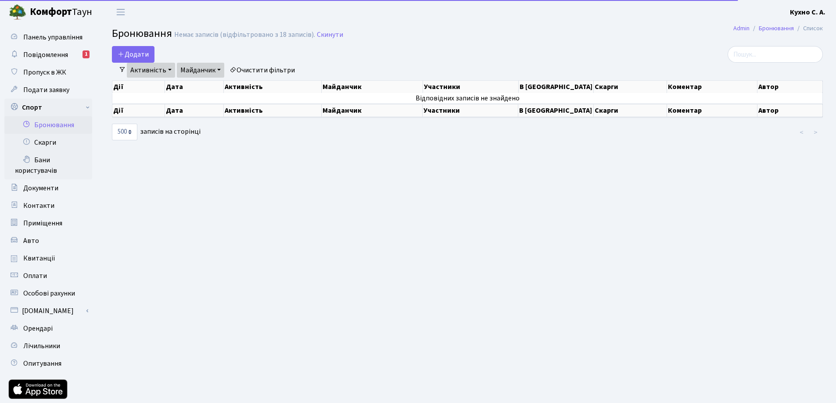
click at [205, 72] on link "Майданчик" at bounding box center [200, 70] width 47 height 15
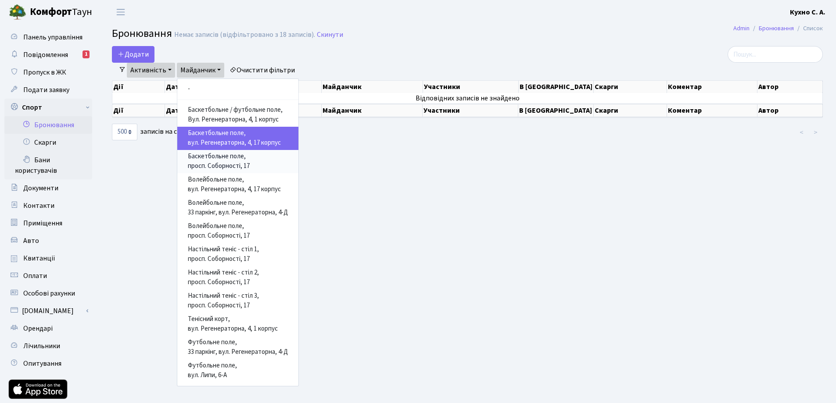
click at [218, 169] on link "Баскетбольне поле, просп. Соборності, 17" at bounding box center [237, 161] width 121 height 23
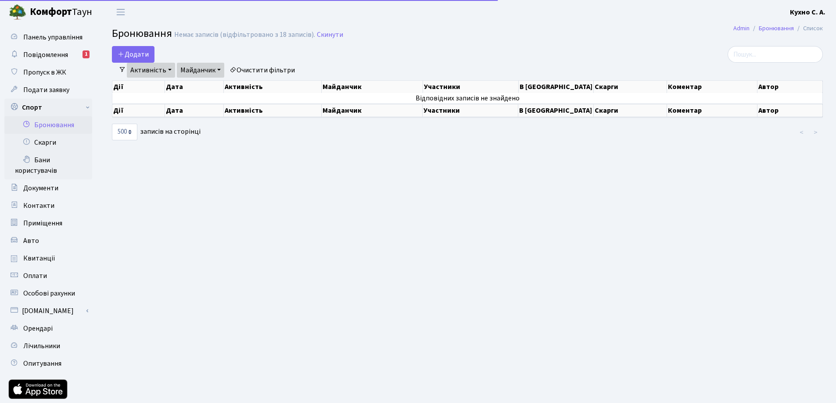
click at [200, 76] on link "Майданчик" at bounding box center [200, 70] width 47 height 15
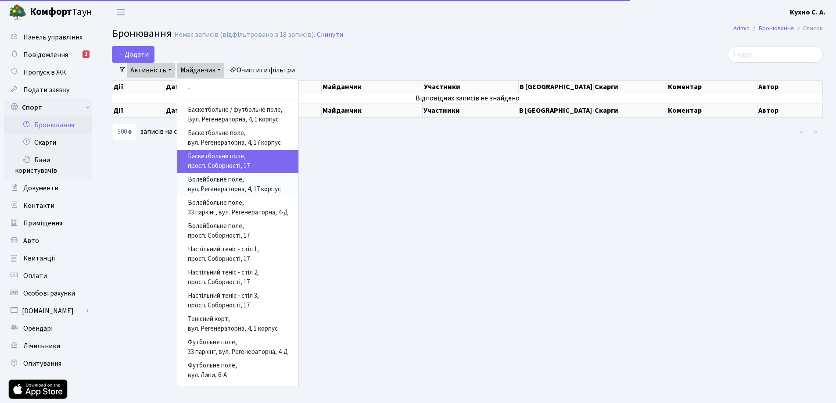
click at [214, 185] on link "Волейбольне поле, вул. Регенераторна, 4, 17 корпус" at bounding box center [237, 184] width 121 height 23
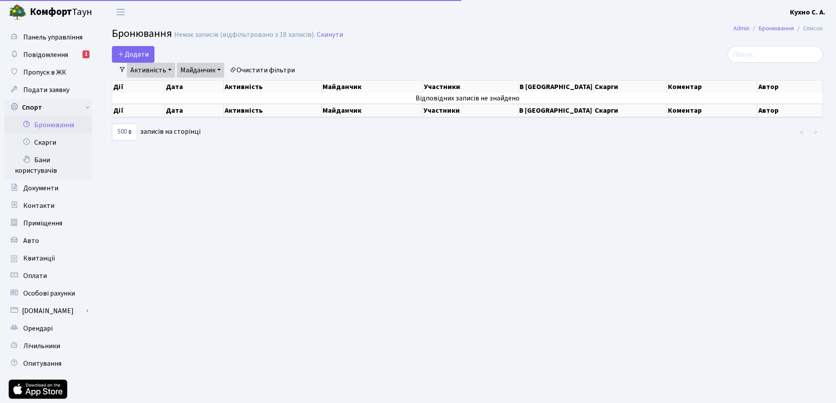
click at [195, 70] on link "Майданчик" at bounding box center [200, 70] width 47 height 15
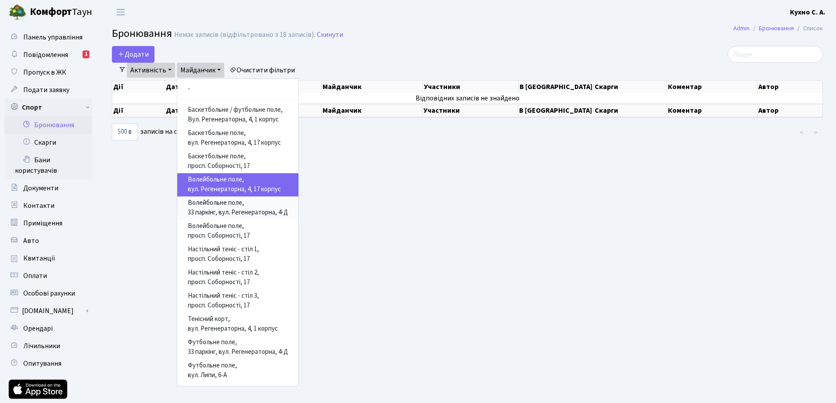
click at [212, 205] on link "Волейбольне поле, 33 паркінг, вул. Регенераторна, 4-Д" at bounding box center [237, 208] width 121 height 23
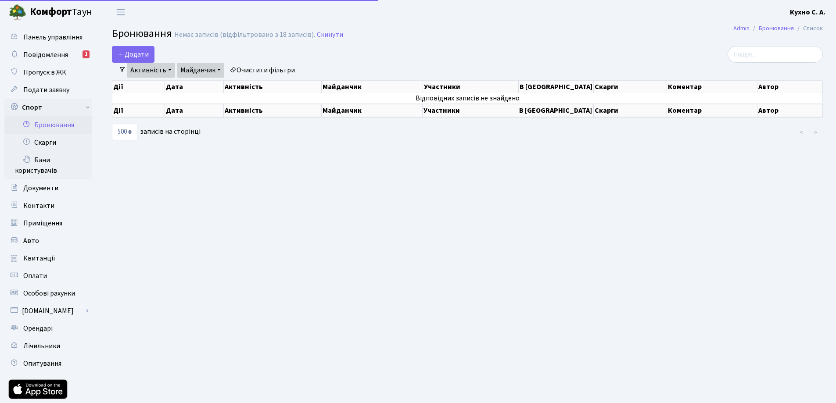
click at [200, 64] on link "Майданчик" at bounding box center [200, 70] width 47 height 15
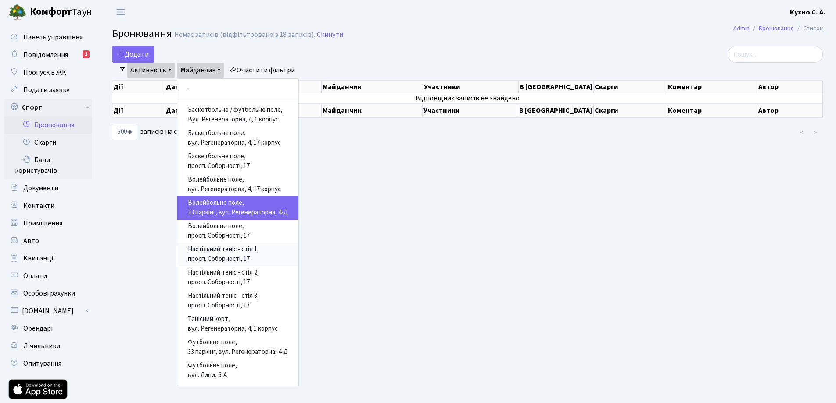
click at [222, 256] on link "Настільний теніс - стіл 1, просп. Соборності, 17" at bounding box center [237, 254] width 121 height 23
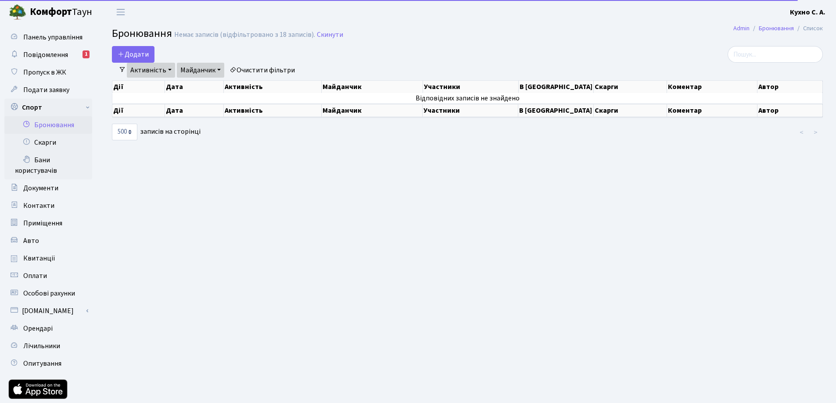
click at [210, 66] on link "Майданчик" at bounding box center [200, 70] width 47 height 15
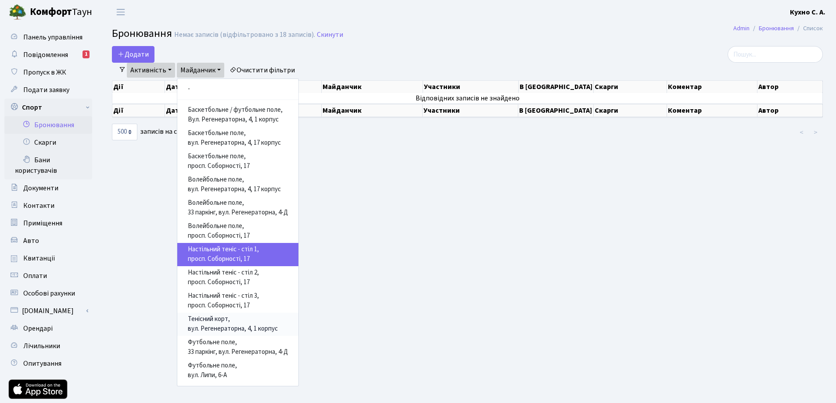
click at [216, 321] on link "Тенісний корт, вул. Регенераторна, 4, 1 корпус" at bounding box center [237, 324] width 121 height 23
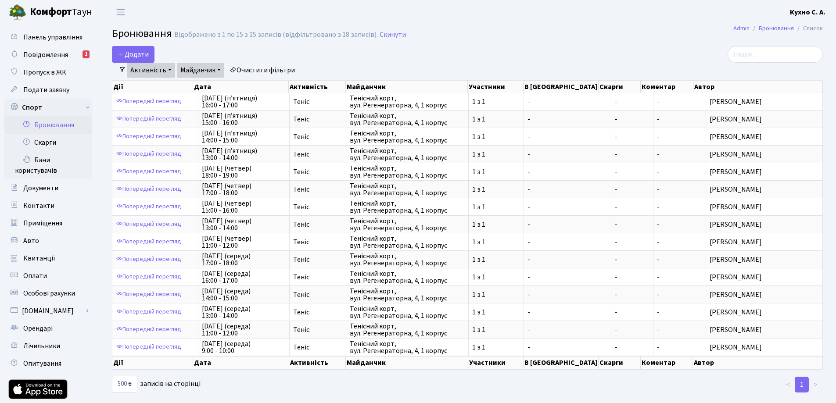
click at [150, 71] on link "Активність" at bounding box center [151, 70] width 48 height 15
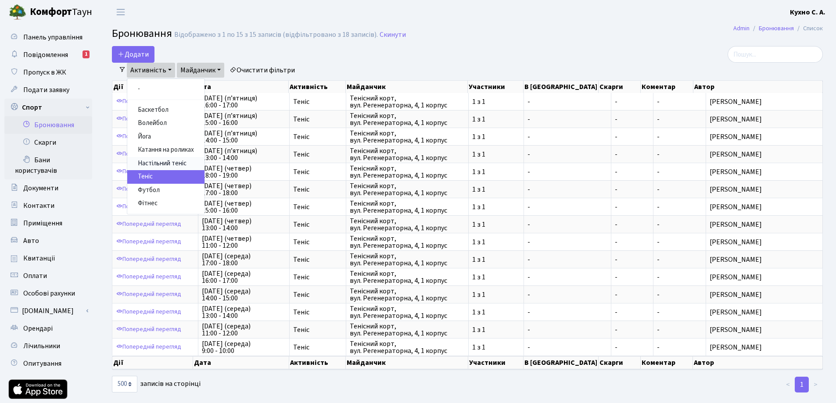
click at [167, 162] on link "Настільний теніс" at bounding box center [165, 164] width 77 height 14
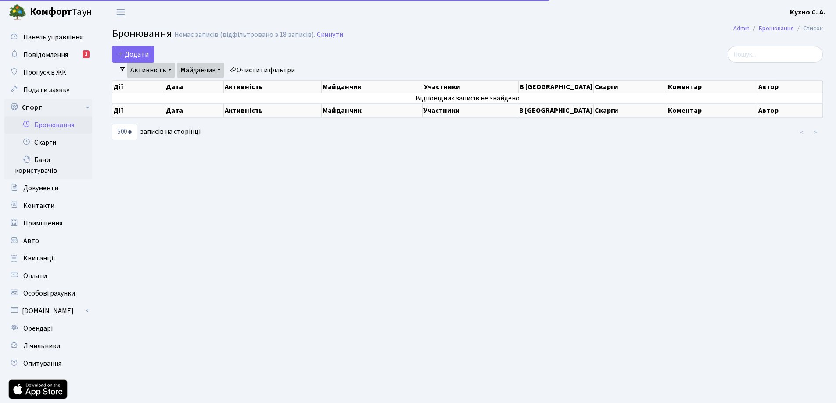
click at [198, 69] on link "Майданчик" at bounding box center [200, 70] width 47 height 15
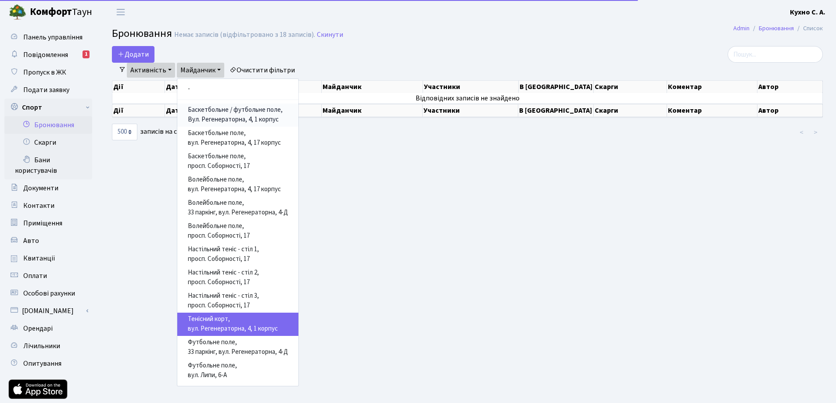
click at [206, 110] on link "Баскетбольне / футбольне поле, Вул. Регенераторна, 4, 1 корпус" at bounding box center [237, 115] width 121 height 23
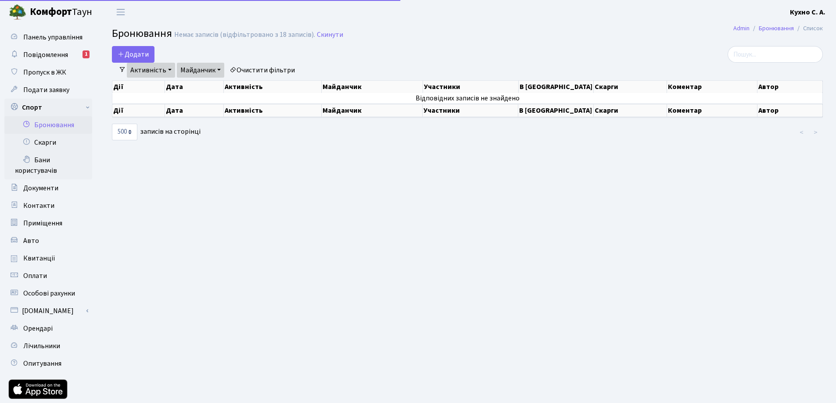
click at [208, 71] on link "Майданчик" at bounding box center [200, 70] width 47 height 15
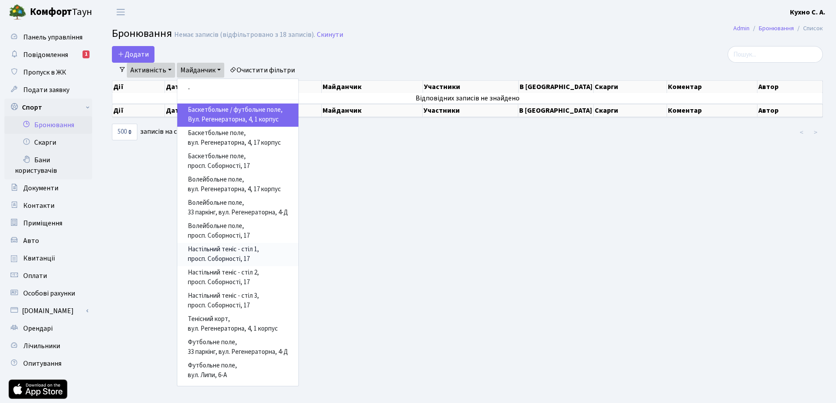
click at [235, 258] on link "Настільний теніс - стіл 1, просп. Соборності, 17" at bounding box center [237, 254] width 121 height 23
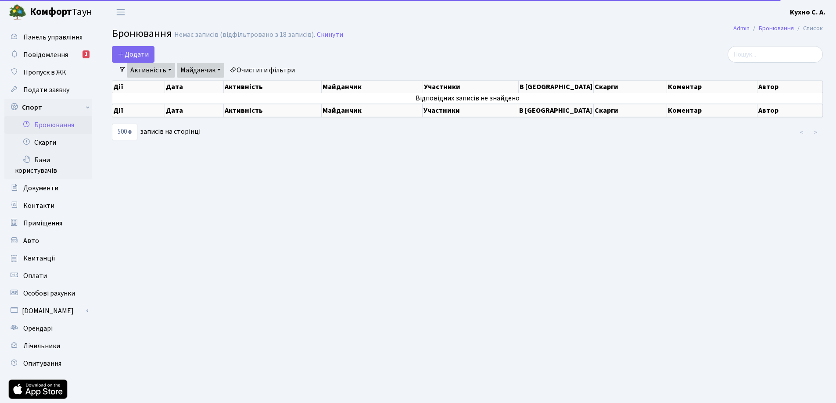
click at [201, 68] on link "Майданчик" at bounding box center [200, 70] width 47 height 15
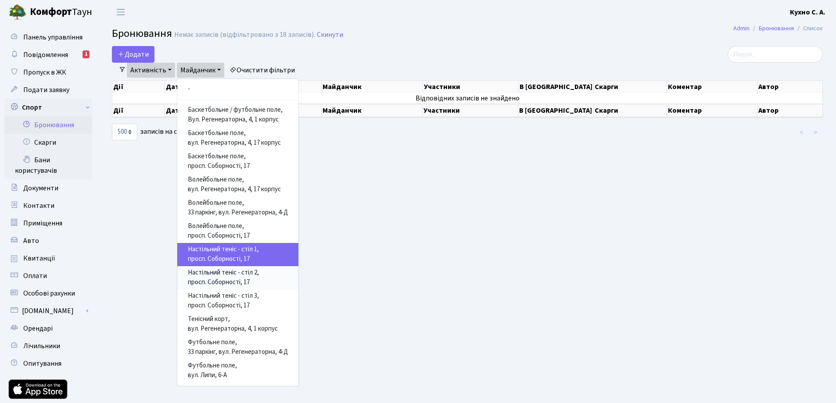
click at [246, 278] on link "Настільний теніс - стіл 2, просп. Соборності, 17" at bounding box center [237, 277] width 121 height 23
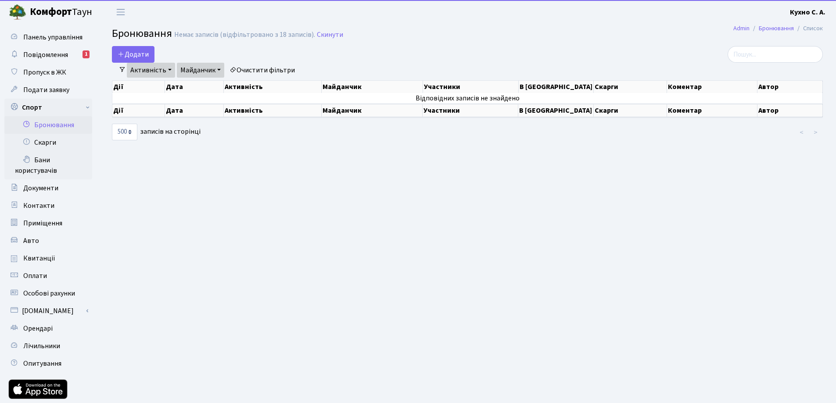
click at [209, 68] on link "Майданчик" at bounding box center [200, 70] width 47 height 15
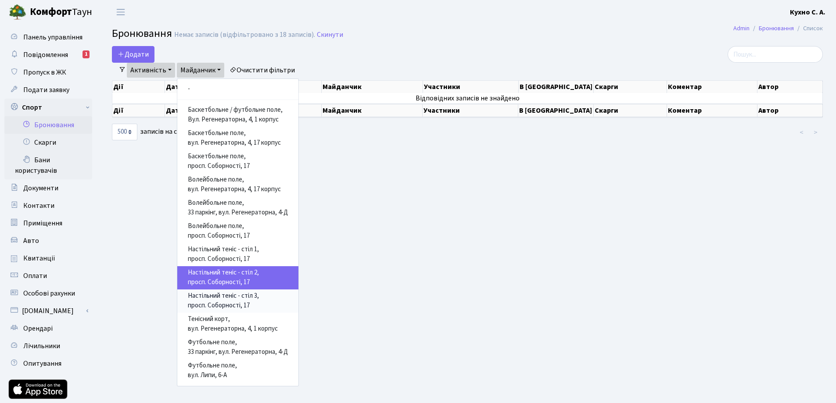
click at [237, 301] on link "Настільний теніс - стіл 3, просп. Соборності, 17" at bounding box center [237, 301] width 121 height 23
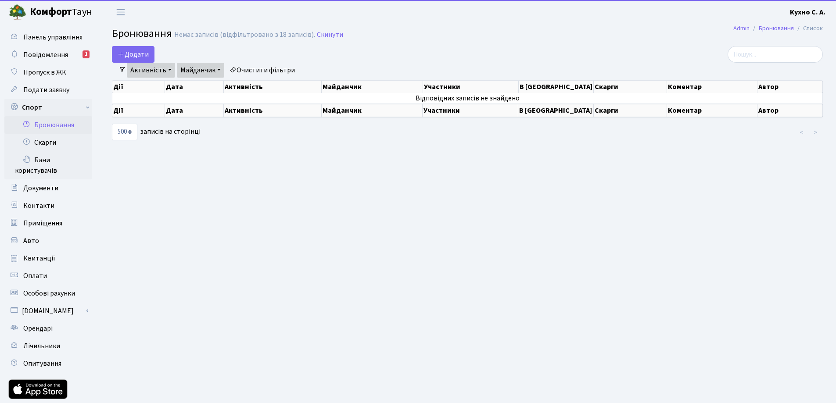
click at [158, 68] on link "Активність" at bounding box center [151, 70] width 48 height 15
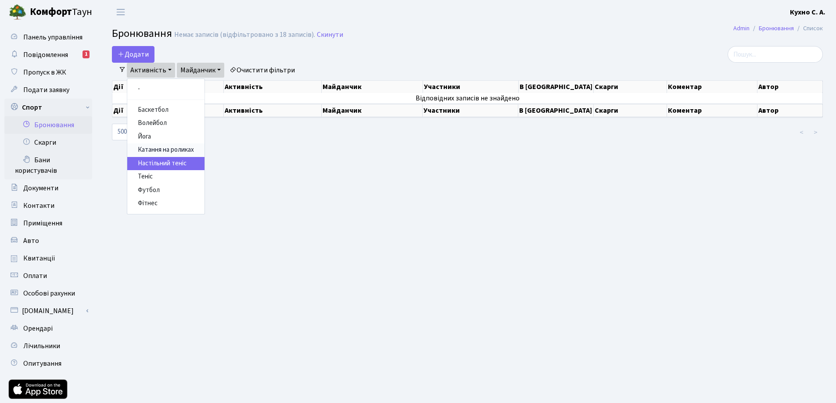
click at [158, 149] on link "Катання на роликах" at bounding box center [165, 151] width 77 height 14
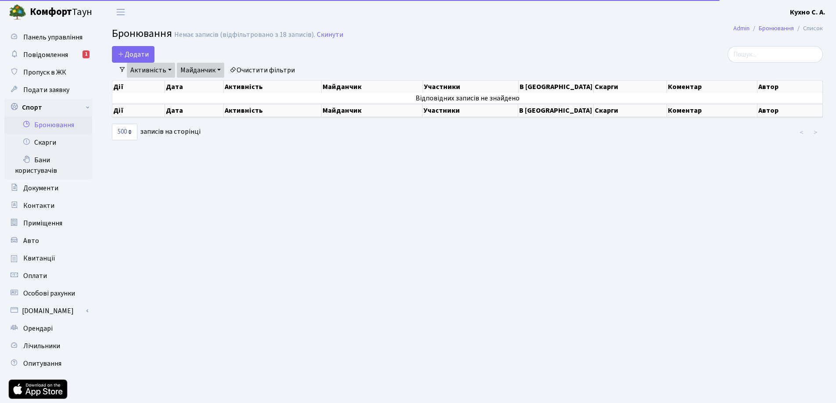
click at [201, 68] on link "Майданчик" at bounding box center [200, 70] width 47 height 15
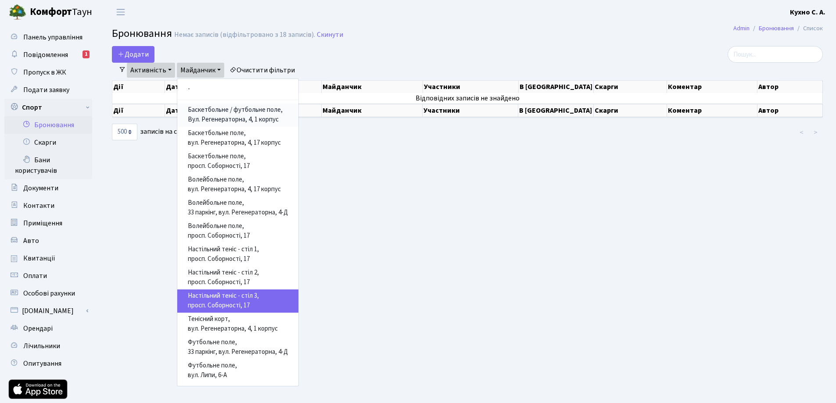
click at [197, 121] on link "Баскетбольне / футбольне поле, Вул. Регенераторна, 4, 1 корпус" at bounding box center [237, 115] width 121 height 23
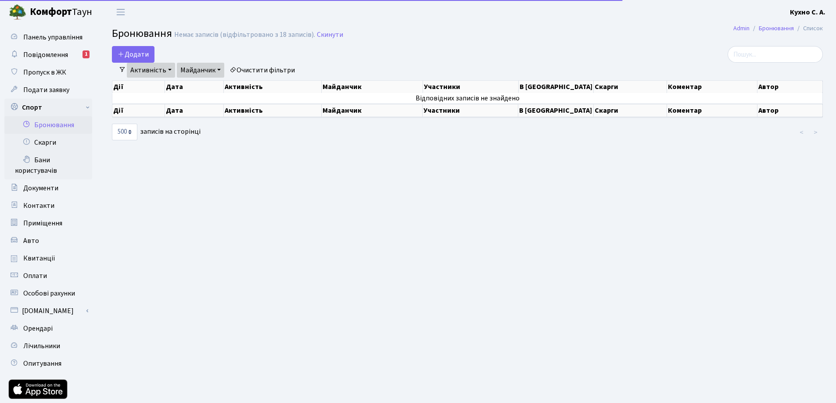
click at [157, 71] on link "Активність" at bounding box center [151, 70] width 48 height 15
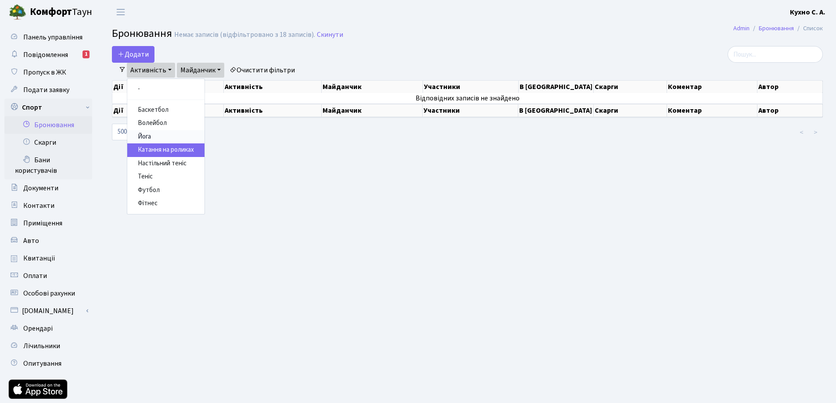
click at [154, 139] on link "Йога" at bounding box center [165, 137] width 77 height 14
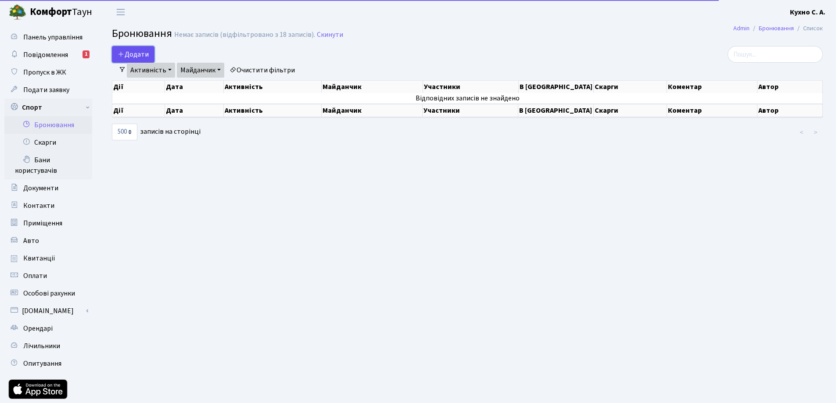
click at [143, 57] on button "Додати" at bounding box center [133, 54] width 43 height 17
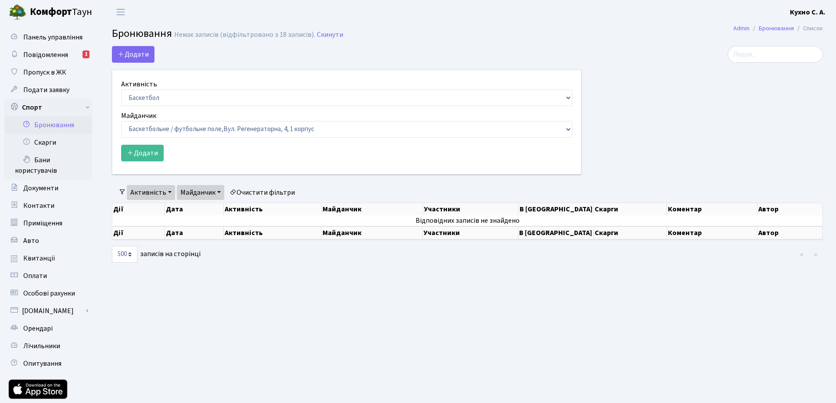
click at [146, 79] on div "Активність Баскетбол Волейбол Йога Катання на роликах Настільний теніс Теніс Фу…" at bounding box center [346, 122] width 469 height 104
click at [147, 84] on label "Активність" at bounding box center [139, 84] width 36 height 11
click at [147, 90] on select "Баскетбол Волейбол Йога Катання на роликах Настільний теніс [PERSON_NAME] Фітнес" at bounding box center [346, 98] width 451 height 17
click at [213, 56] on div "Додати Активність Баскетбол Волейбол Йога Катання на роликах Настільний теніс Т…" at bounding box center [347, 110] width 470 height 129
click at [161, 191] on link "Активність" at bounding box center [151, 192] width 48 height 15
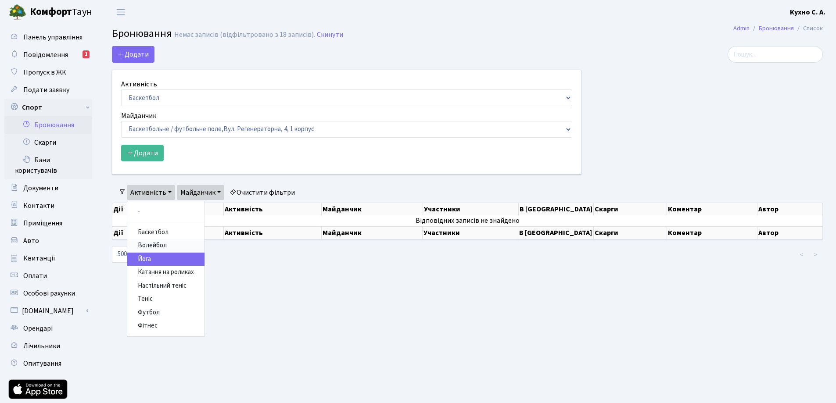
click at [158, 249] on link "Волейбол" at bounding box center [165, 246] width 77 height 14
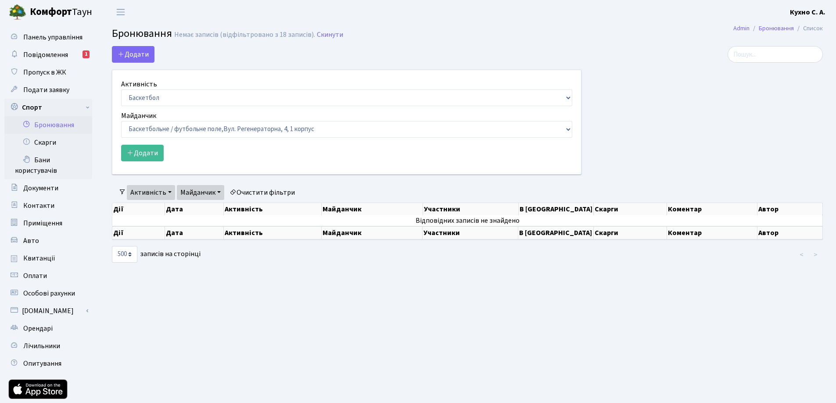
click at [217, 190] on link "Майданчик" at bounding box center [200, 192] width 47 height 15
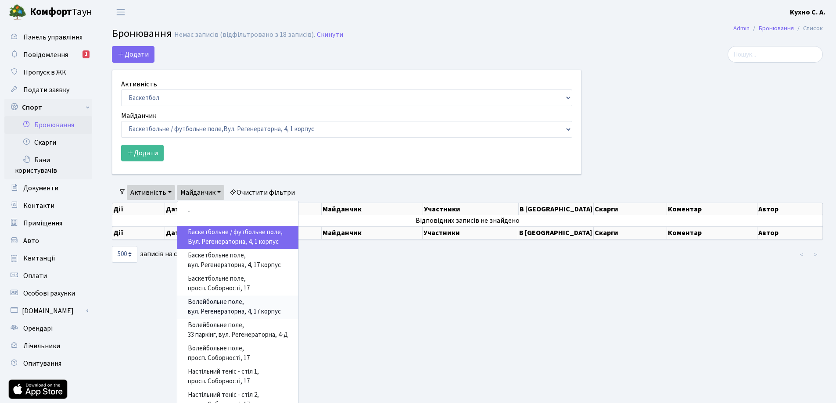
click at [237, 303] on link "Волейбольне поле, вул. Регенераторна, 4, 17 корпус" at bounding box center [237, 307] width 121 height 23
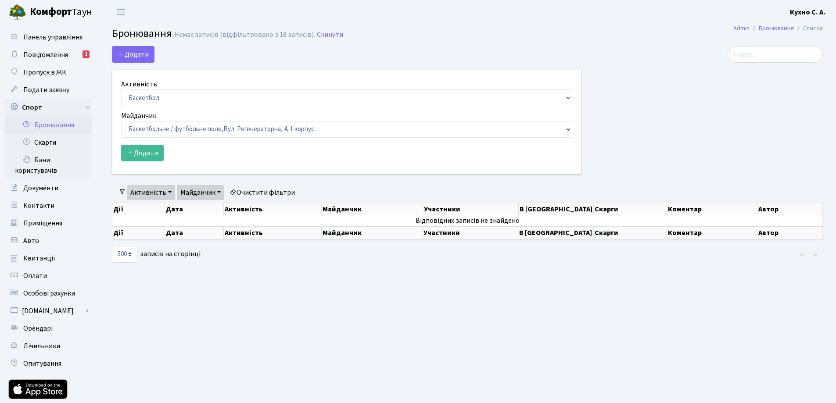
click at [211, 194] on link "Майданчик" at bounding box center [200, 192] width 47 height 15
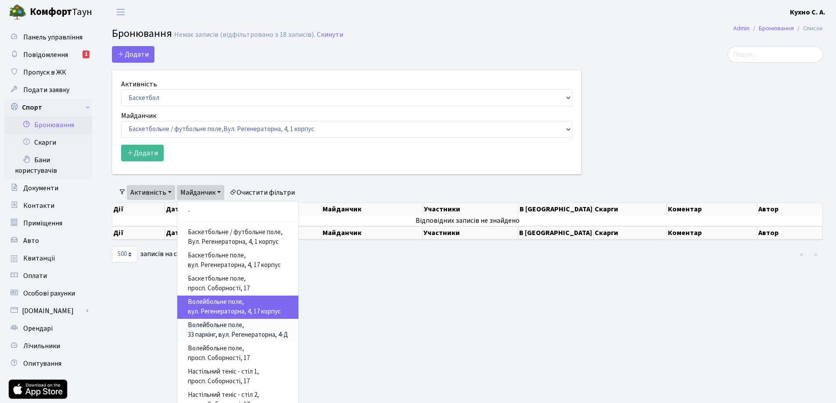
click at [229, 329] on link "Волейбольне поле, 33 паркінг, вул. Регенераторна, 4-Д" at bounding box center [237, 330] width 121 height 23
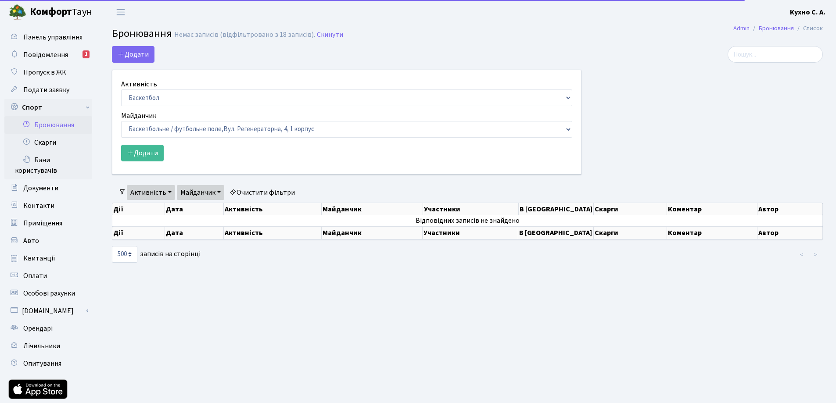
click at [216, 194] on link "Майданчик" at bounding box center [200, 192] width 47 height 15
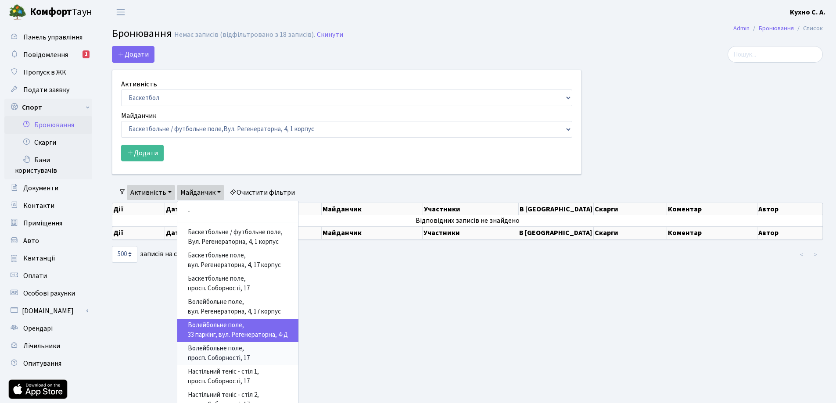
click at [209, 349] on link "Волейбольне поле, просп. Соборності, 17" at bounding box center [237, 353] width 121 height 23
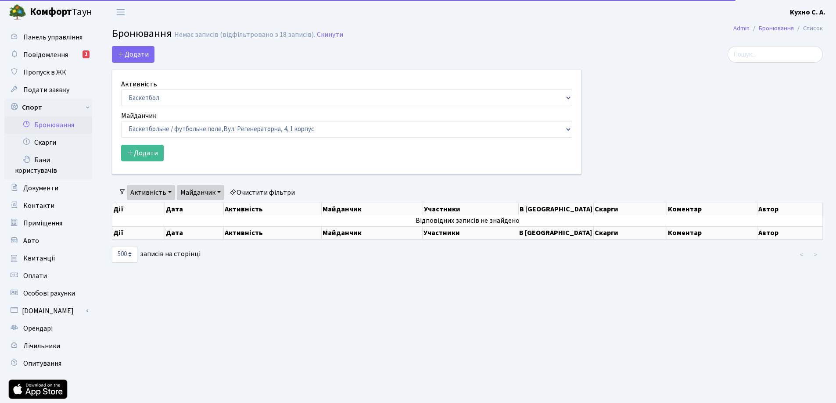
click at [206, 194] on link "Майданчик" at bounding box center [200, 192] width 47 height 15
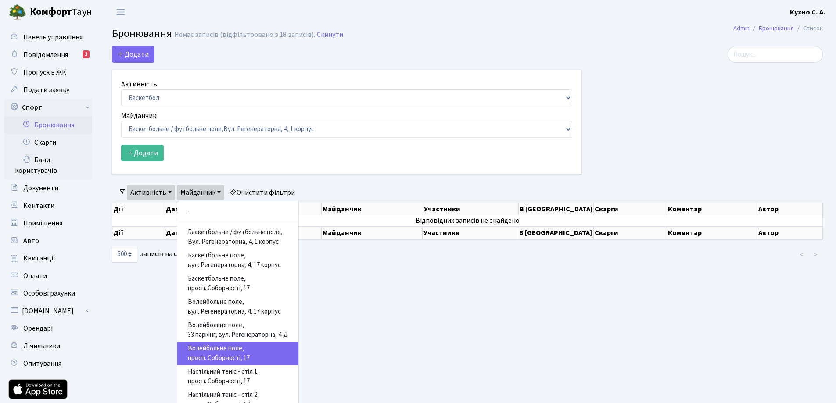
click at [150, 195] on link "Активність" at bounding box center [151, 192] width 48 height 15
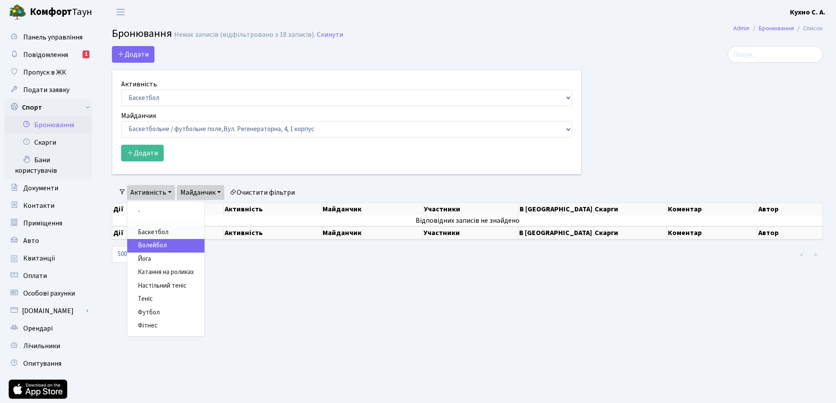
click at [167, 234] on link "Баскетбол" at bounding box center [165, 233] width 77 height 14
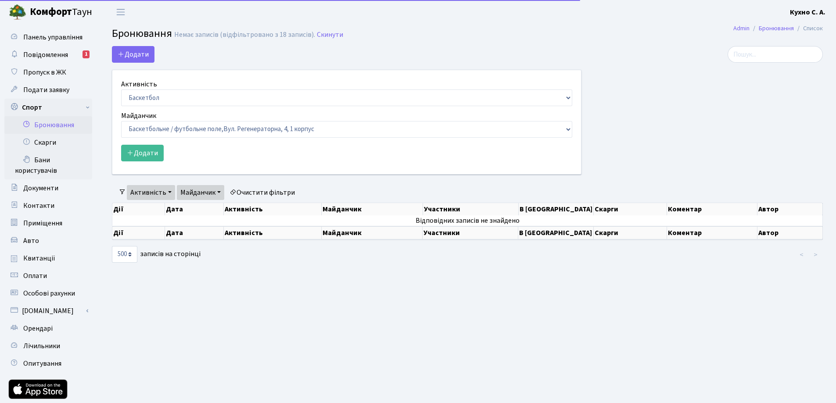
click at [197, 191] on link "Майданчик" at bounding box center [200, 192] width 47 height 15
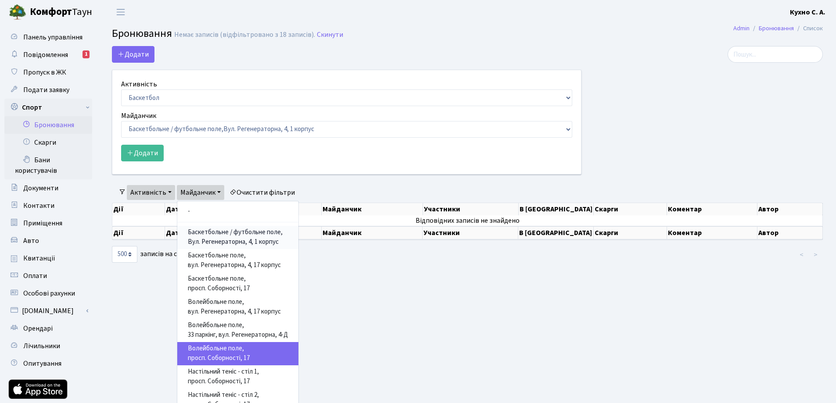
click at [217, 233] on link "Баскетбольне / футбольне поле, Вул. Регенераторна, 4, 1 корпус" at bounding box center [237, 237] width 121 height 23
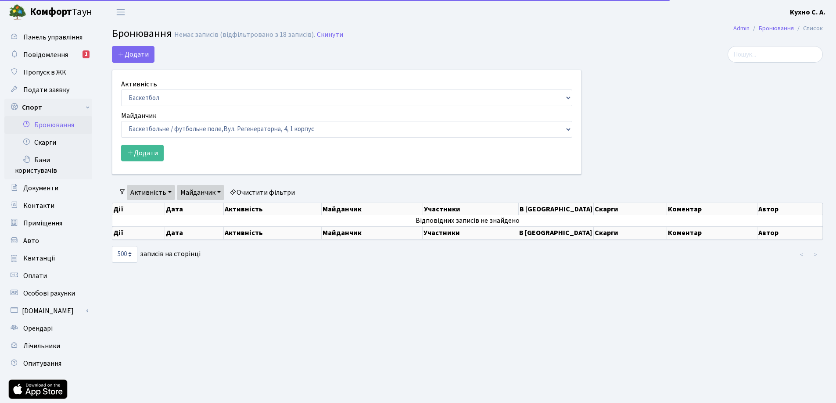
click at [209, 193] on link "Майданчик" at bounding box center [200, 192] width 47 height 15
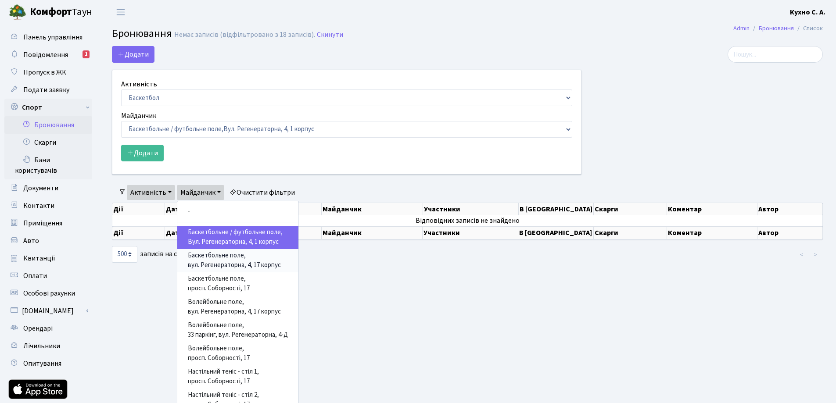
click at [218, 261] on link "Баскетбольне поле, вул. Регенераторна, 4, 17 корпус" at bounding box center [237, 260] width 121 height 23
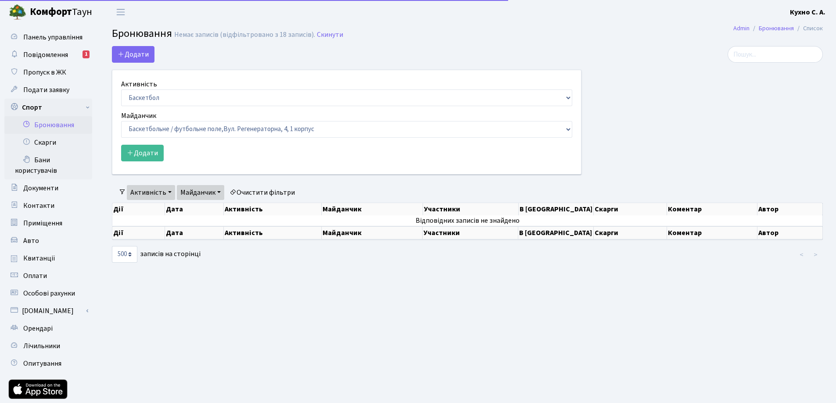
click at [208, 188] on link "Майданчик" at bounding box center [200, 192] width 47 height 15
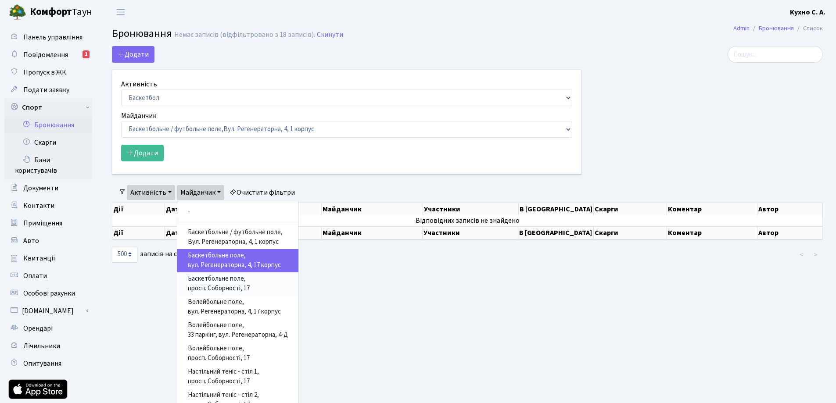
click at [222, 283] on link "Баскетбольне поле, просп. Соборності, 17" at bounding box center [237, 284] width 121 height 23
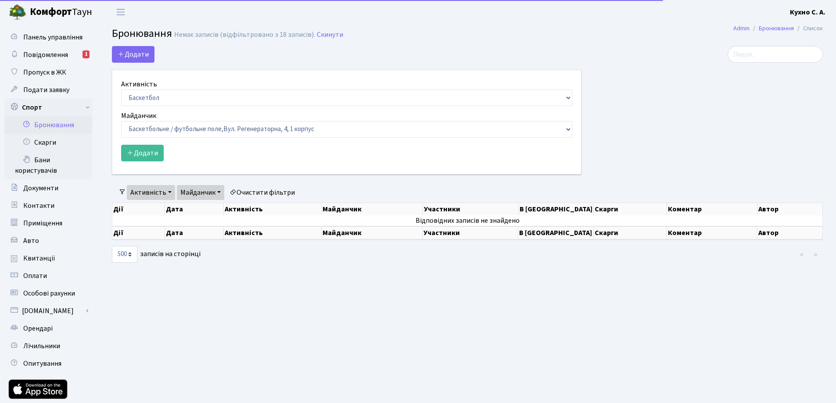
click at [197, 195] on link "Майданчик" at bounding box center [200, 192] width 47 height 15
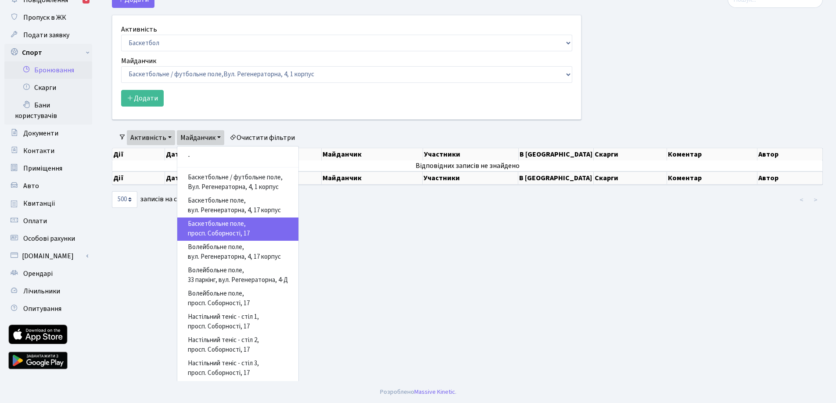
click at [154, 139] on link "Активність" at bounding box center [151, 137] width 48 height 15
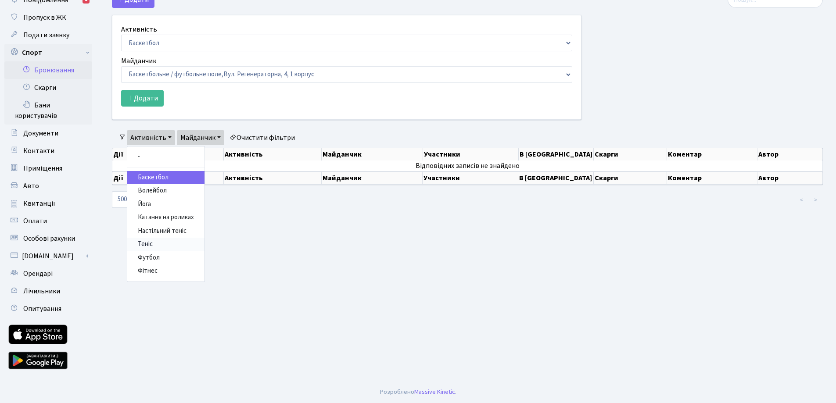
click at [166, 243] on link "Теніс" at bounding box center [165, 245] width 77 height 14
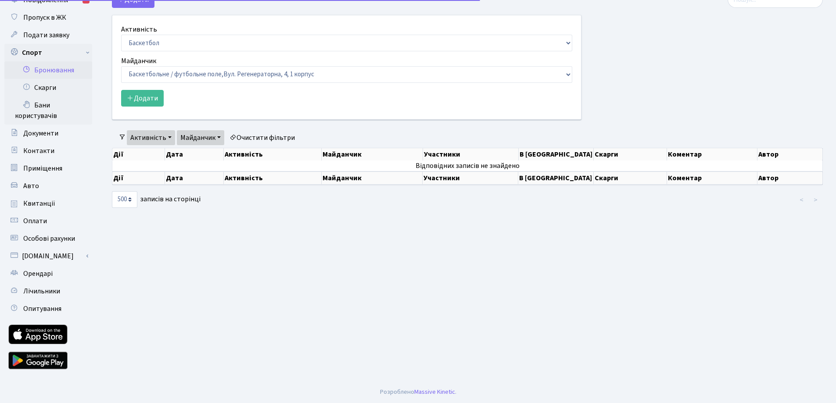
click at [205, 136] on link "Майданчик" at bounding box center [200, 137] width 47 height 15
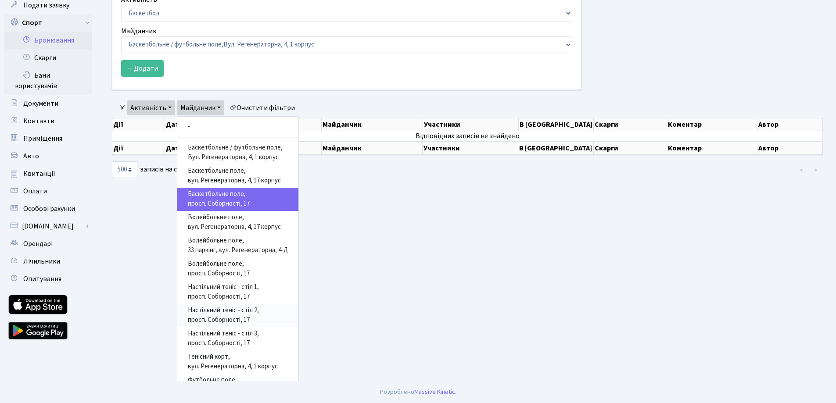
scroll to position [44, 0]
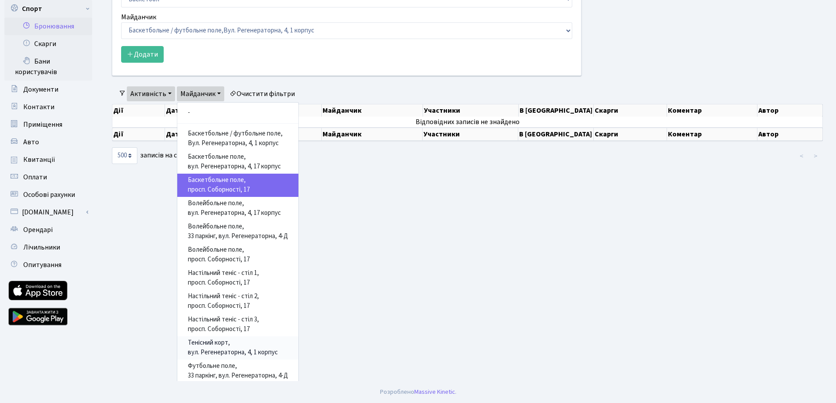
click at [244, 347] on link "Тенісний корт, вул. Регенераторна, 4, 1 корпус" at bounding box center [237, 348] width 121 height 23
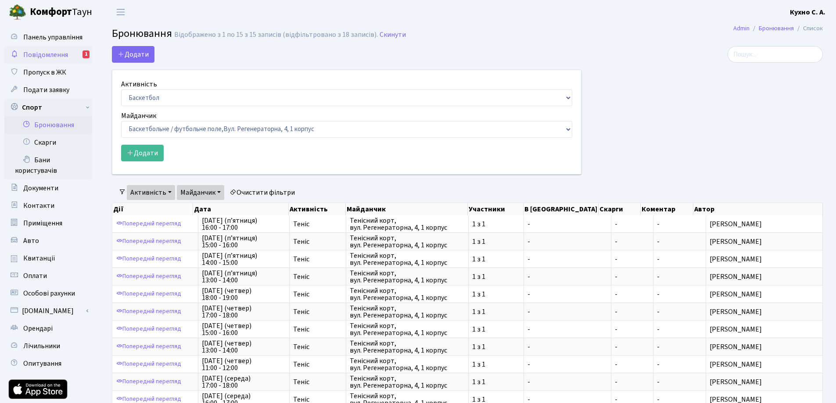
click at [54, 58] on span "Повідомлення" at bounding box center [45, 55] width 45 height 10
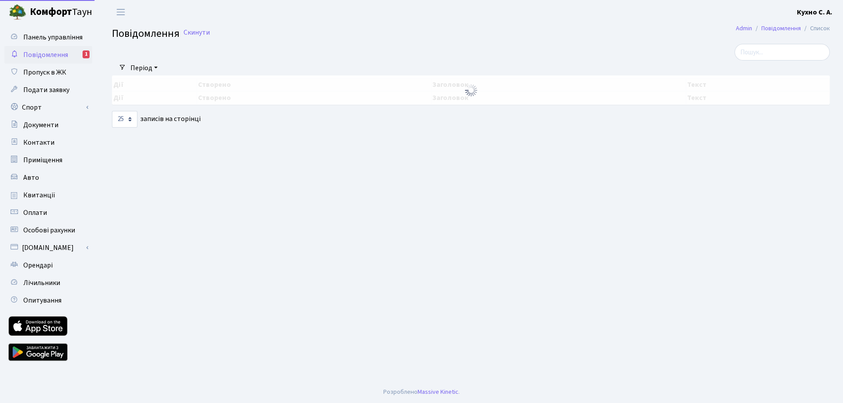
select select "25"
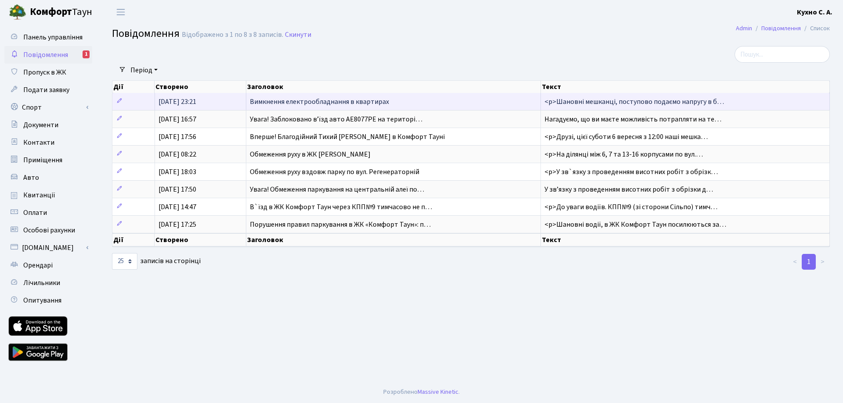
click at [343, 101] on span "Вимкнення електрообладнання в квартирах" at bounding box center [319, 102] width 139 height 10
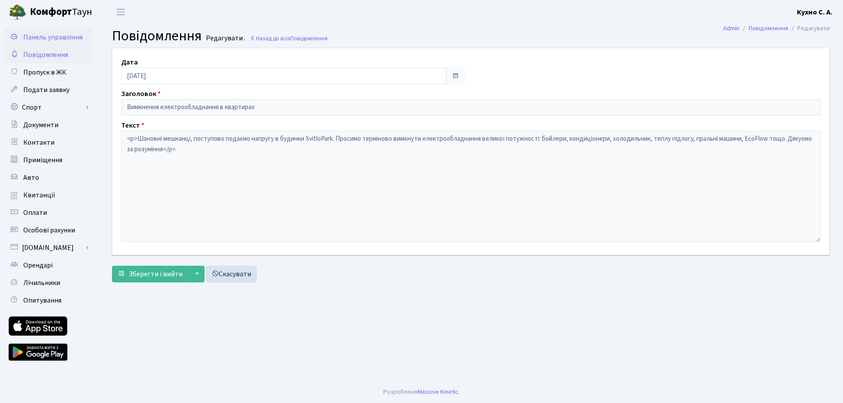
click at [56, 36] on span "Панель управління" at bounding box center [52, 37] width 59 height 10
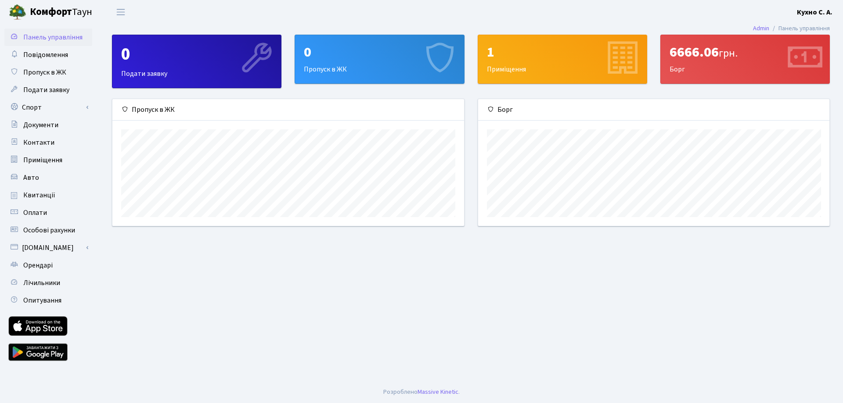
scroll to position [127, 351]
click at [691, 67] on div "6666.06 грн. Борг" at bounding box center [745, 59] width 169 height 48
click at [796, 51] on icon at bounding box center [804, 59] width 42 height 42
click at [415, 72] on div "0 Пропуск в ЖК" at bounding box center [379, 59] width 169 height 48
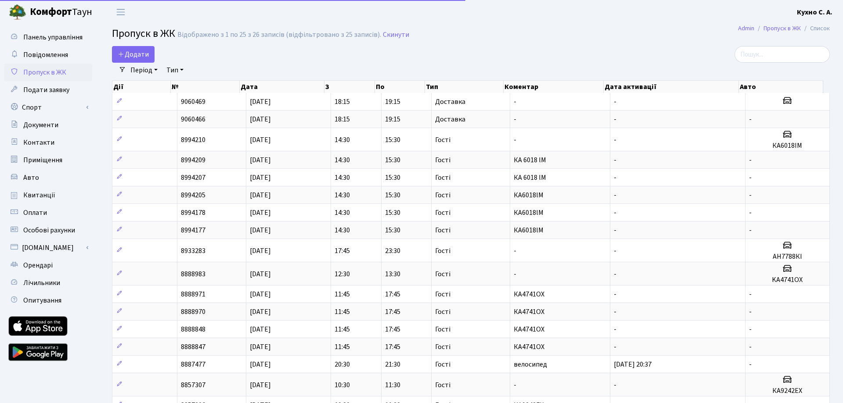
select select "25"
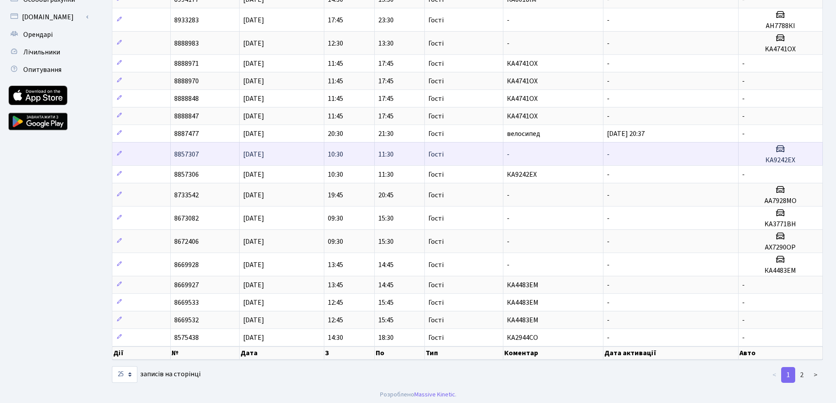
scroll to position [234, 0]
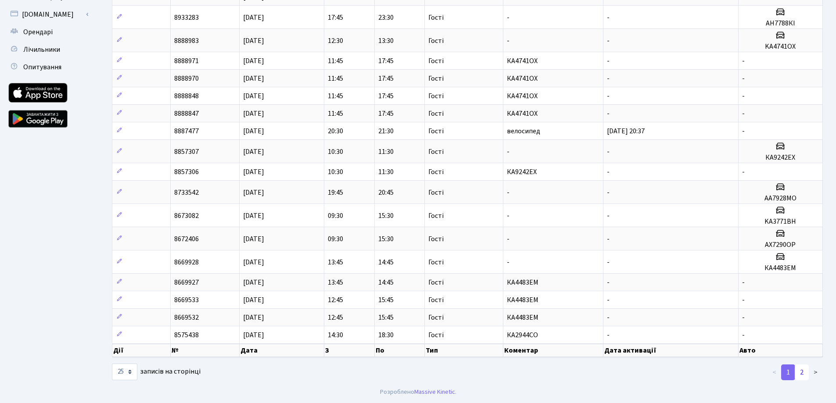
click at [807, 371] on link "2" at bounding box center [802, 373] width 14 height 16
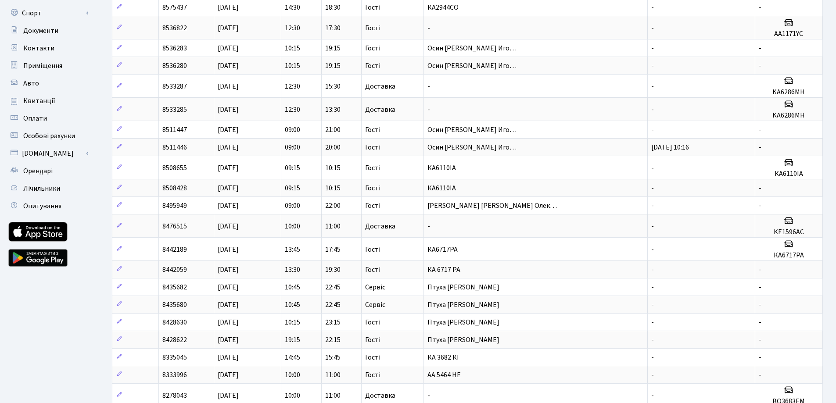
scroll to position [245, 0]
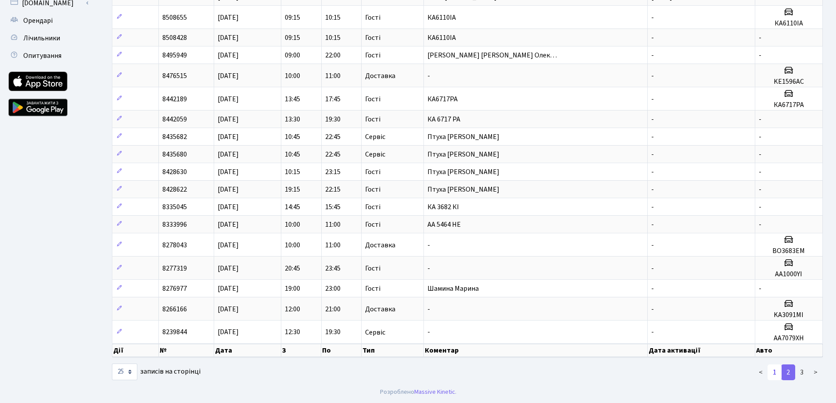
click at [780, 372] on link "1" at bounding box center [775, 373] width 14 height 16
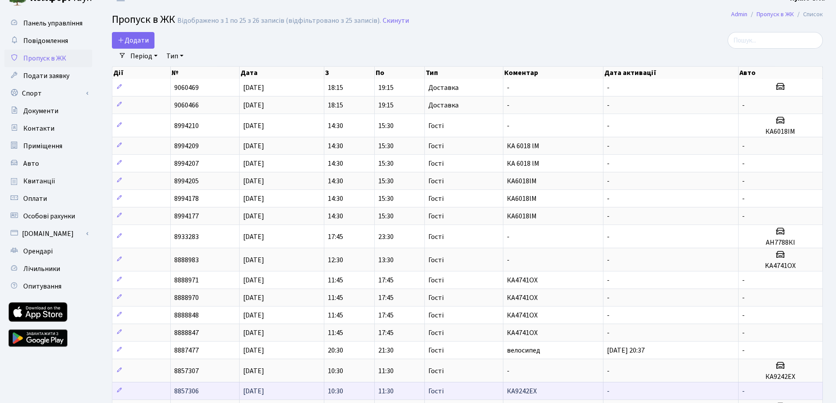
scroll to position [0, 0]
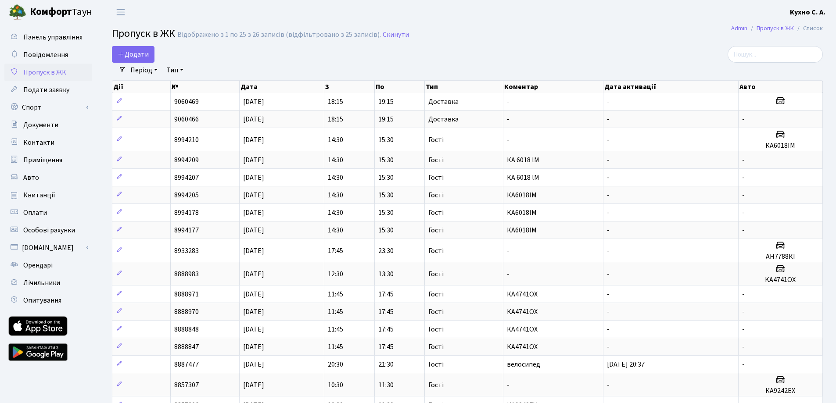
click at [181, 71] on link "Тип" at bounding box center [175, 70] width 24 height 15
click at [230, 61] on div "Додати" at bounding box center [347, 54] width 470 height 17
click at [144, 70] on link "Період" at bounding box center [144, 70] width 34 height 15
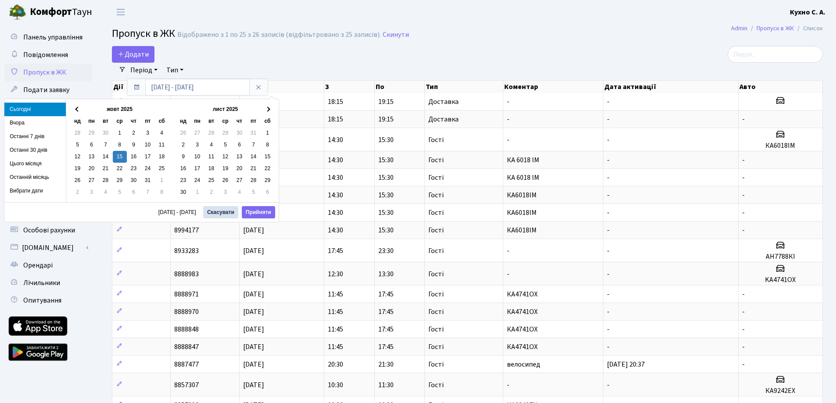
click at [267, 54] on div "Додати" at bounding box center [347, 54] width 470 height 17
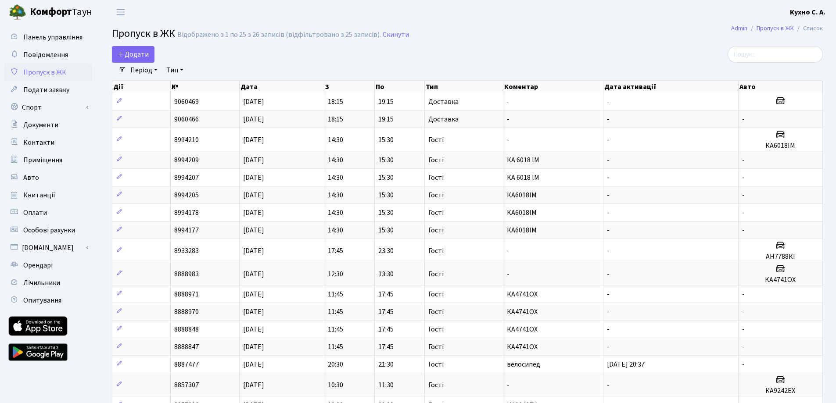
click at [135, 73] on link "Період" at bounding box center [144, 70] width 34 height 15
click at [319, 29] on h2 "Пропуск в ЖК Відображено з 1 по 25 з 26 записів (відфільтровано з 25 записів). …" at bounding box center [467, 35] width 711 height 15
click at [66, 9] on b "Комфорт" at bounding box center [51, 12] width 42 height 14
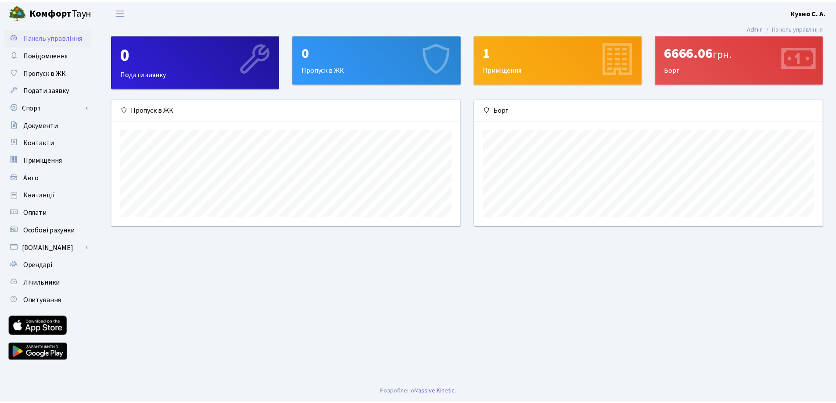
scroll to position [127, 351]
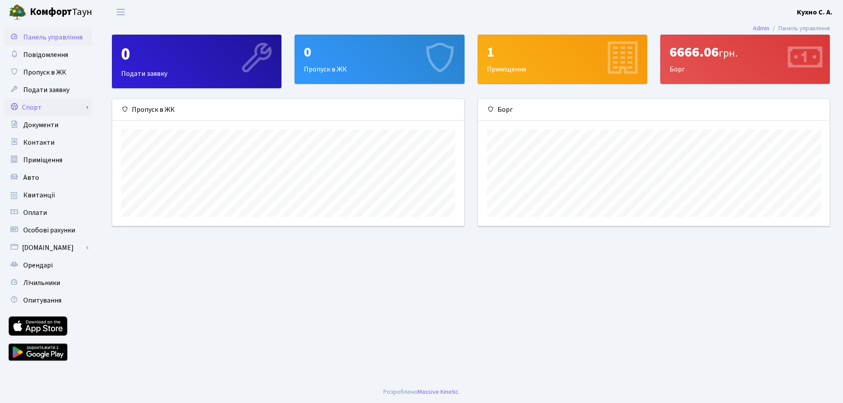
click at [46, 109] on link "Спорт" at bounding box center [48, 108] width 88 height 18
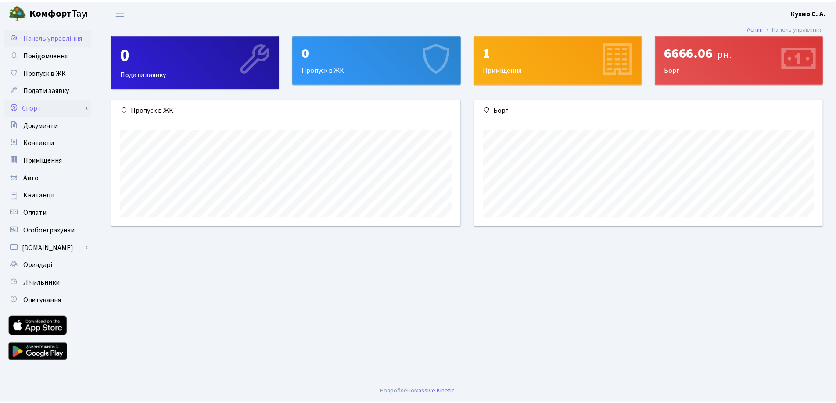
scroll to position [438832, 438611]
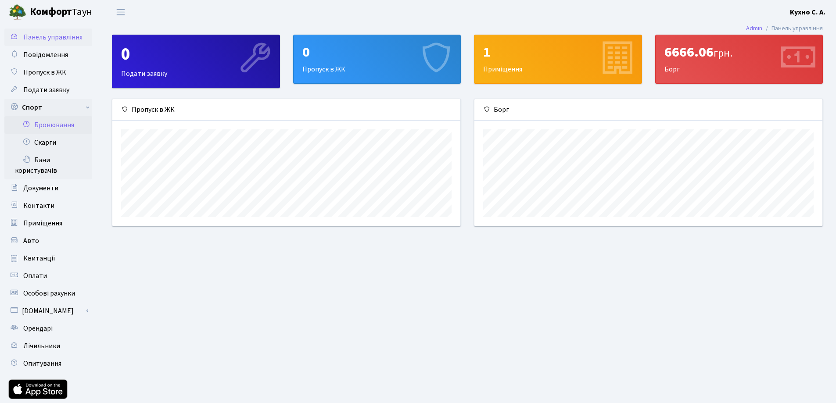
click at [53, 126] on link "Бронювання" at bounding box center [48, 125] width 88 height 18
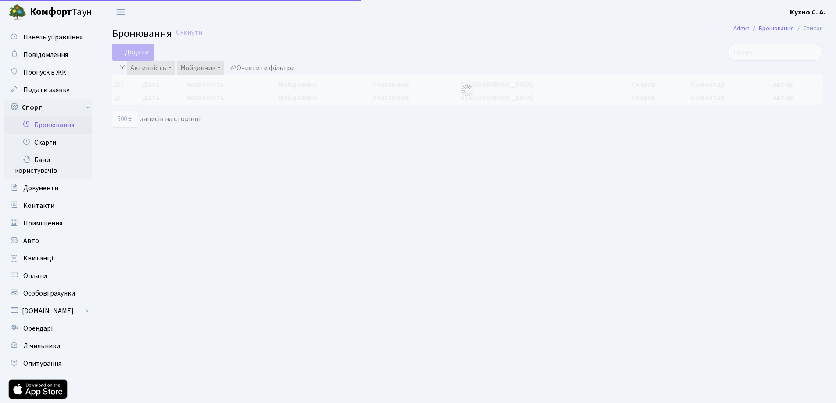
select select "500"
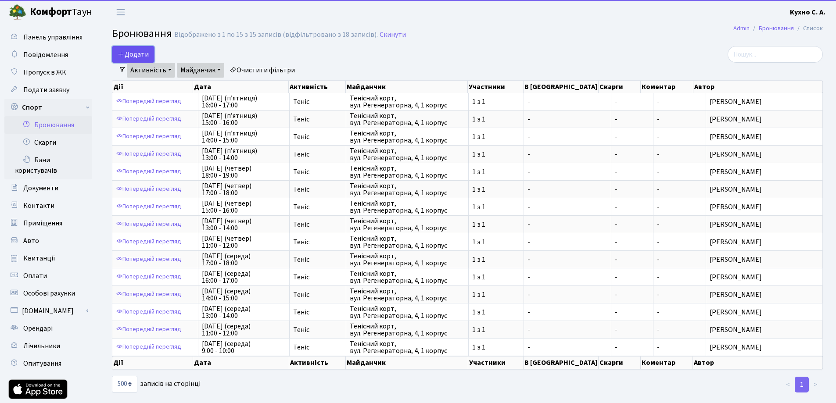
click at [142, 54] on button "Додати" at bounding box center [133, 54] width 43 height 17
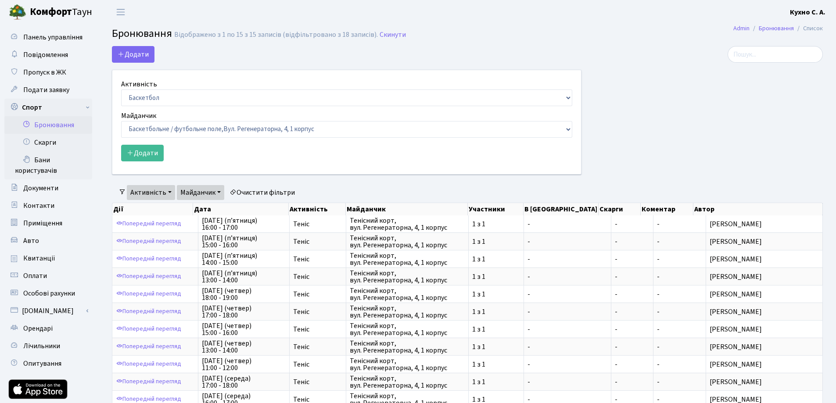
click at [204, 49] on div "Додати Активність Баскетбол Волейбол Йога Катання на роликах Настільний теніс Т…" at bounding box center [347, 110] width 470 height 129
click at [624, 146] on div at bounding box center [708, 115] width 241 height 139
click at [195, 101] on select "Баскетбол Волейбол Йога Катання на роликах Настільний теніс Теніс Футбол Фітнес" at bounding box center [346, 98] width 451 height 17
select select "1"
click at [121, 90] on select "Баскетбол Волейбол Йога Катання на роликах Настільний теніс Теніс Футбол Фітнес" at bounding box center [346, 98] width 451 height 17
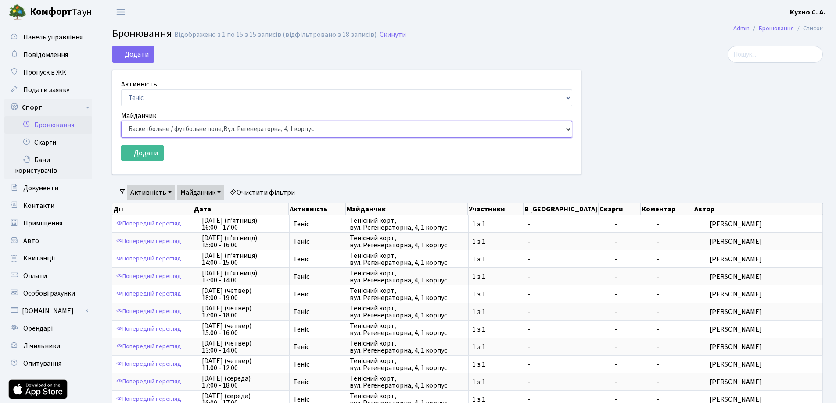
click at [181, 126] on select "Баскетбольне / футбольне поле, Вул. Регенераторна, 4, 1 корпус Баскетбольне пол…" at bounding box center [346, 129] width 451 height 17
click at [121, 121] on select "Баскетбольне / футбольне поле, Вул. Регенераторна, 4, 1 корпус Баскетбольне пол…" at bounding box center [346, 129] width 451 height 17
click at [170, 127] on select "Баскетбольне / футбольне поле, Вул. Регенераторна, 4, 1 корпус Баскетбольне пол…" at bounding box center [346, 129] width 451 height 17
select select "1"
click at [121, 121] on select "Баскетбольне / футбольне поле, Вул. Регенераторна, 4, 1 корпус Баскетбольне пол…" at bounding box center [346, 129] width 451 height 17
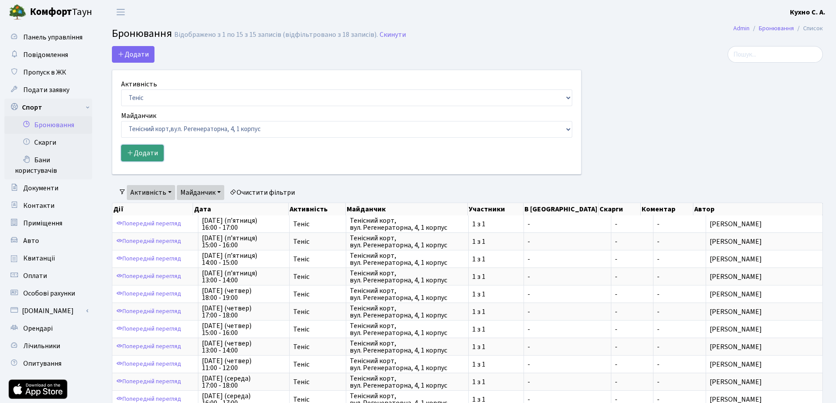
click at [157, 150] on button "Додати" at bounding box center [142, 153] width 43 height 17
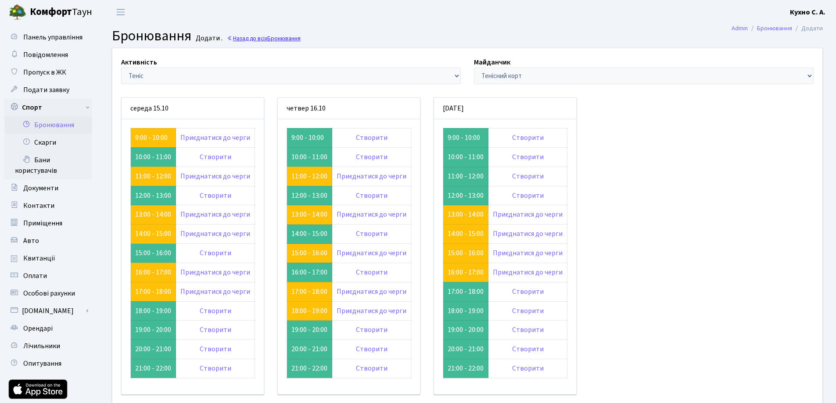
click at [234, 39] on link "Назад до всіх Бронювання" at bounding box center [264, 38] width 74 height 8
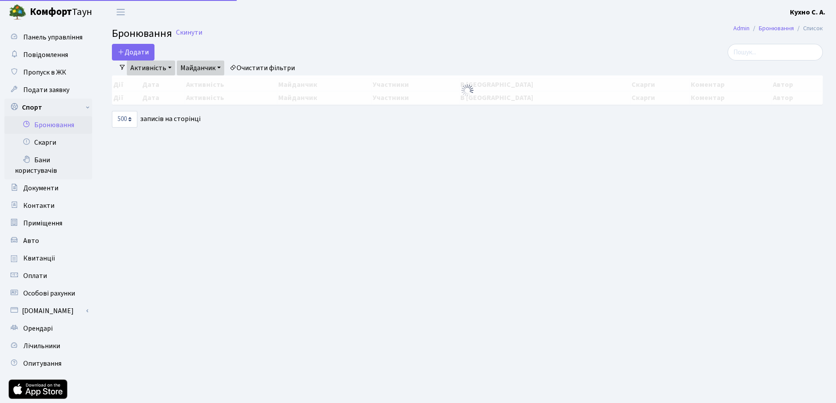
select select "500"
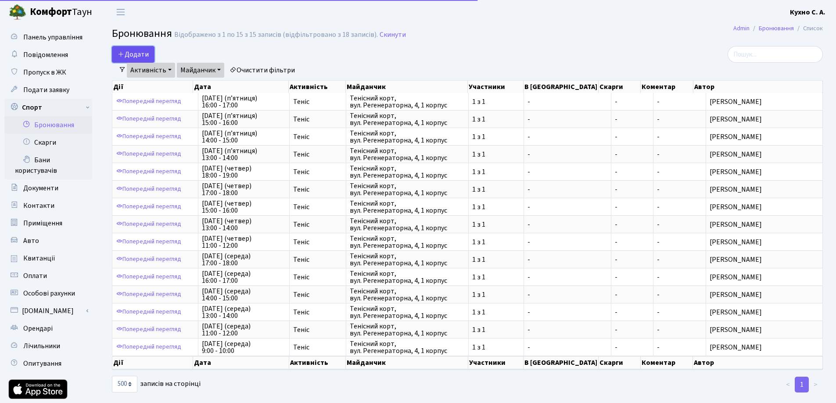
click at [141, 54] on button "Додати" at bounding box center [133, 54] width 43 height 17
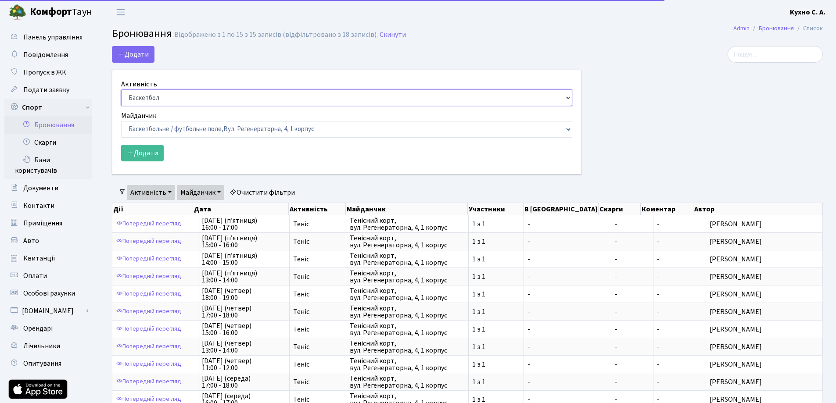
click at [162, 97] on select "Баскетбол Волейбол Йога Катання на роликах Настільний теніс Теніс Футбол Фітнес" at bounding box center [346, 98] width 451 height 17
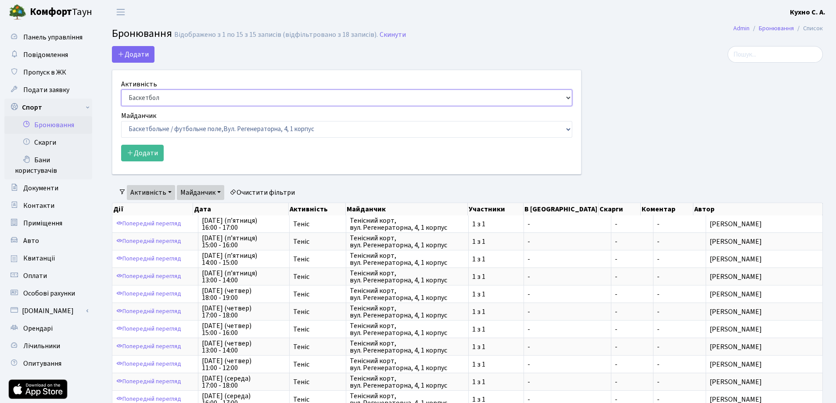
select select "2"
click at [121, 90] on select "Баскетбол Волейбол Йога Катання на роликах Настільний теніс [PERSON_NAME] Фітнес" at bounding box center [346, 98] width 451 height 17
click at [169, 126] on select "Баскетбольне / футбольне поле, [GEOGRAPHIC_DATA]. [STREET_ADDRESS]. [STREET_ADD…" at bounding box center [346, 129] width 451 height 17
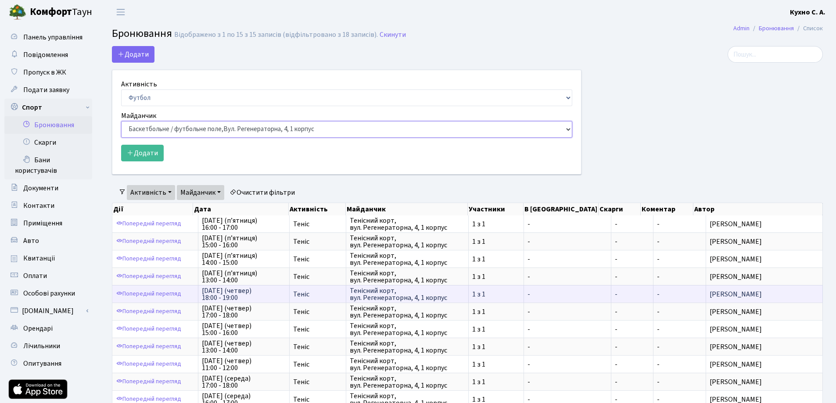
select select "10"
click at [121, 121] on select "Баскетбольне / футбольне поле, Вул. Регенераторна, 4, 1 корпус Баскетбольне пол…" at bounding box center [346, 129] width 451 height 17
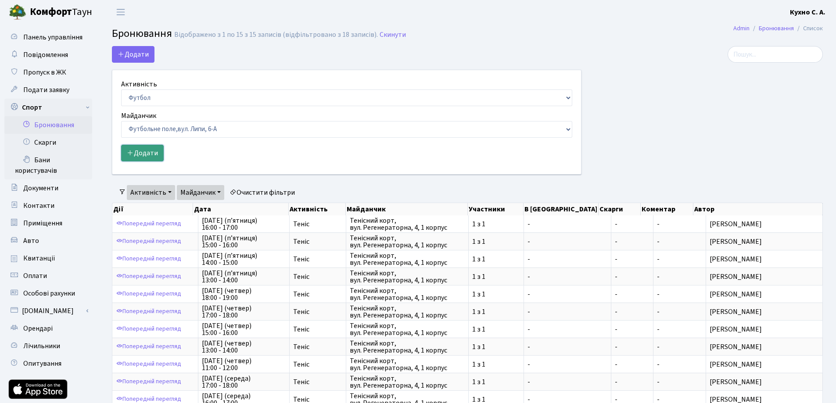
click at [155, 155] on button "Додати" at bounding box center [142, 153] width 43 height 17
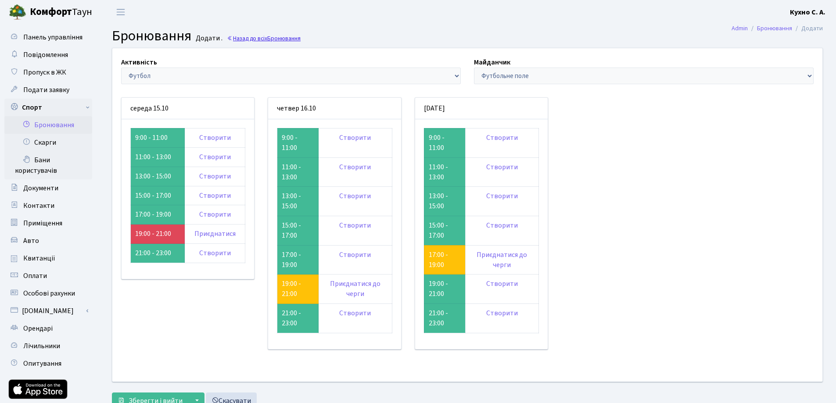
click at [259, 38] on link "Назад до всіх Бронювання" at bounding box center [264, 38] width 74 height 8
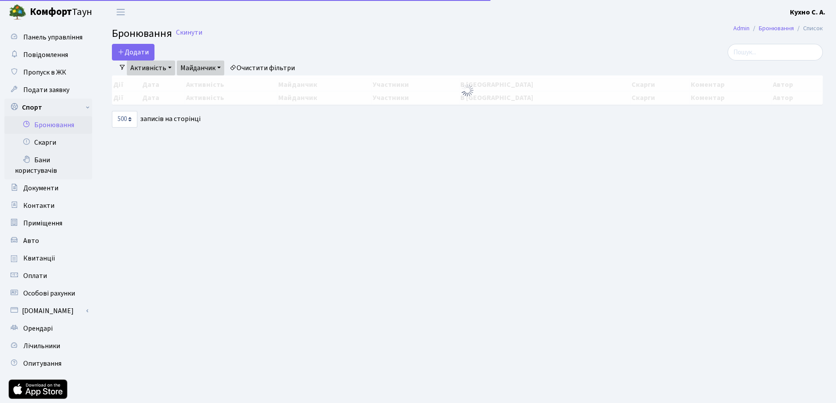
select select "500"
click at [146, 51] on button "Додати" at bounding box center [133, 52] width 43 height 17
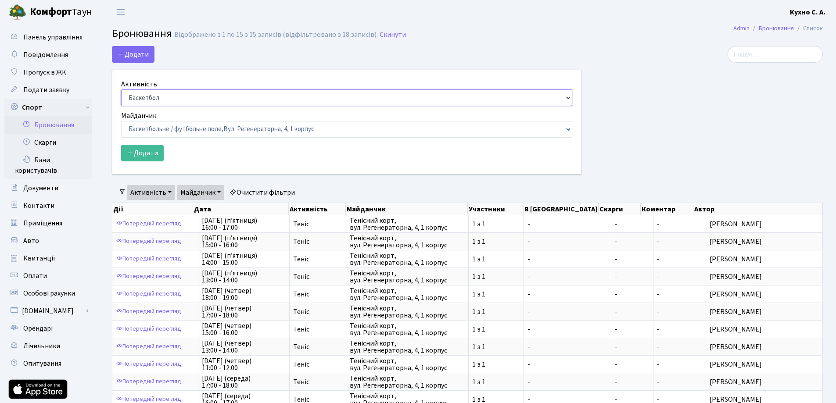
click at [210, 99] on select "Баскетбол Волейбол Йога Катання на роликах Настільний теніс [PERSON_NAME] Фітнес" at bounding box center [346, 98] width 451 height 17
click at [121, 90] on select "Баскетбол Волейбол Йога Катання на роликах Настільний теніс [PERSON_NAME] Фітнес" at bounding box center [346, 98] width 451 height 17
click at [176, 91] on select "Баскетбол Волейбол Йога Катання на роликах Настільний теніс [PERSON_NAME] Фітнес" at bounding box center [346, 98] width 451 height 17
select select "7"
click at [121, 90] on select "Баскетбол Волейбол Йога Катання на роликах Настільний теніс [PERSON_NAME] Фітнес" at bounding box center [346, 98] width 451 height 17
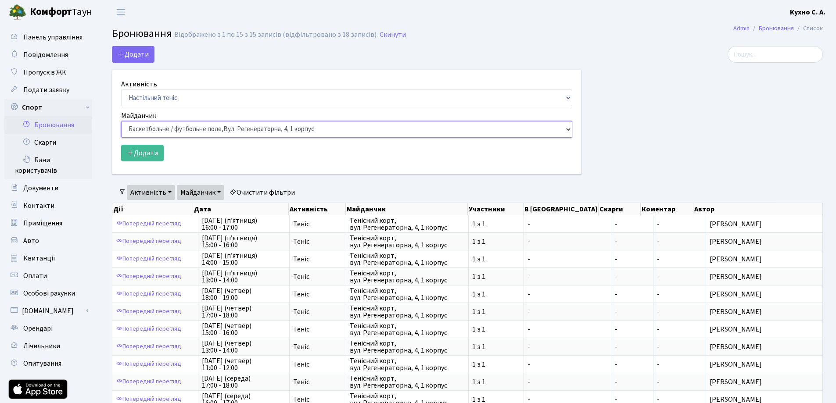
click at [176, 129] on select "Баскетбольне / футбольне поле, [GEOGRAPHIC_DATA]. [STREET_ADDRESS]. [STREET_ADD…" at bounding box center [346, 129] width 451 height 17
select select "13"
click at [121, 121] on select "Баскетбольне / футбольне поле, [GEOGRAPHIC_DATA]. [STREET_ADDRESS]. [STREET_ADD…" at bounding box center [346, 129] width 451 height 17
click at [151, 155] on button "Додати" at bounding box center [142, 153] width 43 height 17
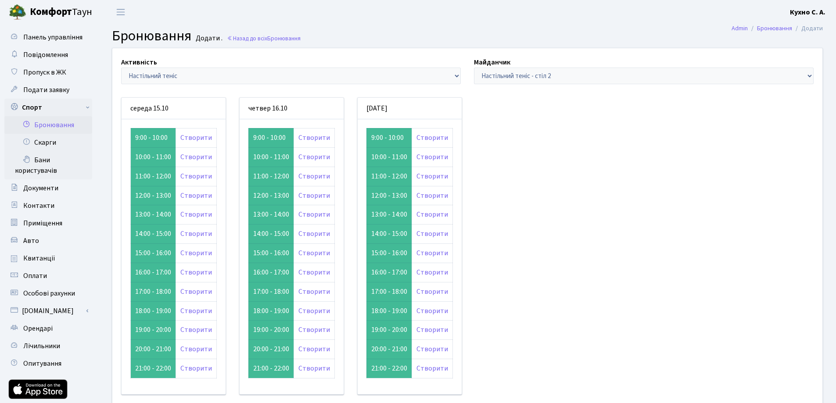
click at [516, 65] on div "Майданчик - Баскетбольне / футбольне поле Баскетбольне поле Баскетбольне поле В…" at bounding box center [643, 70] width 353 height 27
click at [288, 40] on span "Бронювання" at bounding box center [283, 38] width 33 height 8
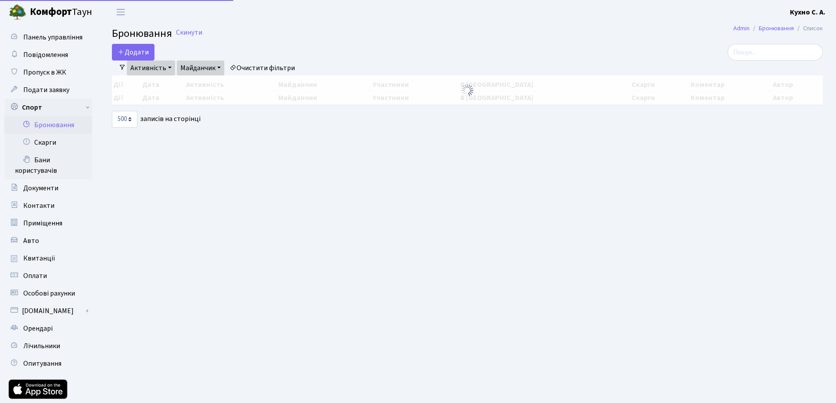
select select "500"
